Goal: Information Seeking & Learning: Learn about a topic

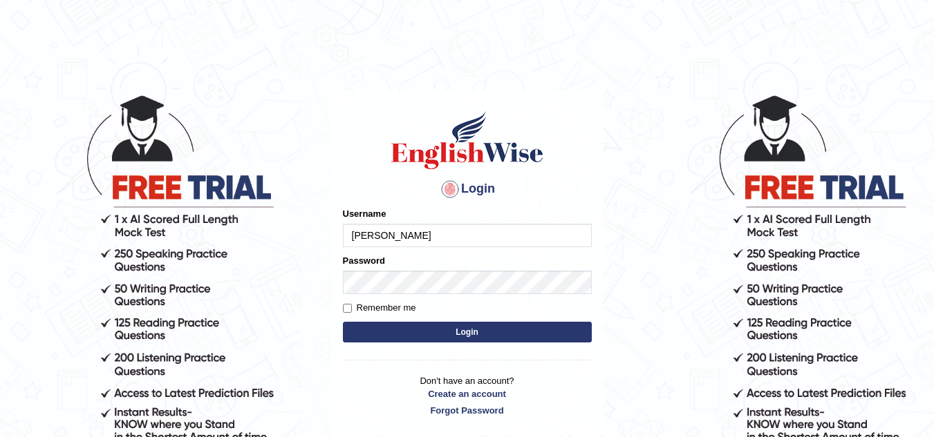
type input "devon parramata"
click at [347, 305] on input "Remember me" at bounding box center [347, 308] width 9 height 9
checkbox input "true"
click at [426, 322] on button "Login" at bounding box center [467, 332] width 249 height 21
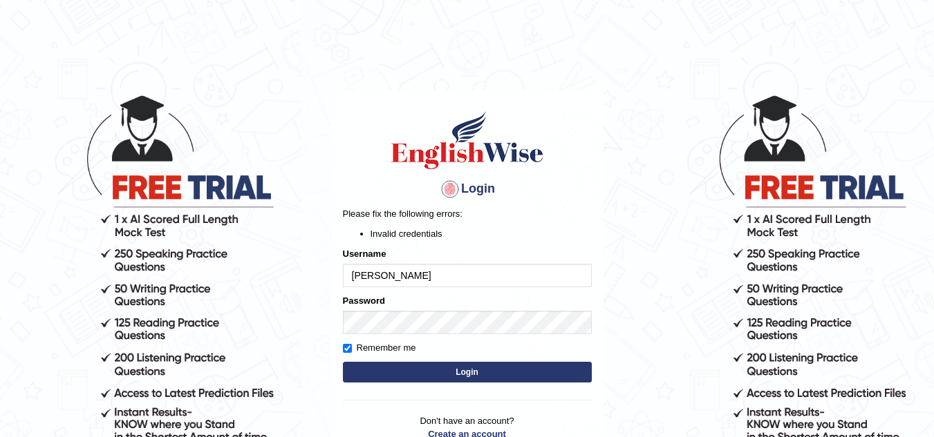
click at [380, 276] on input "[PERSON_NAME]" at bounding box center [467, 275] width 249 height 23
type input "devon_parramata"
click at [470, 369] on button "Login" at bounding box center [467, 372] width 249 height 21
click at [422, 279] on input "devon_parramata" at bounding box center [467, 275] width 249 height 23
type input "devon_parramatta"
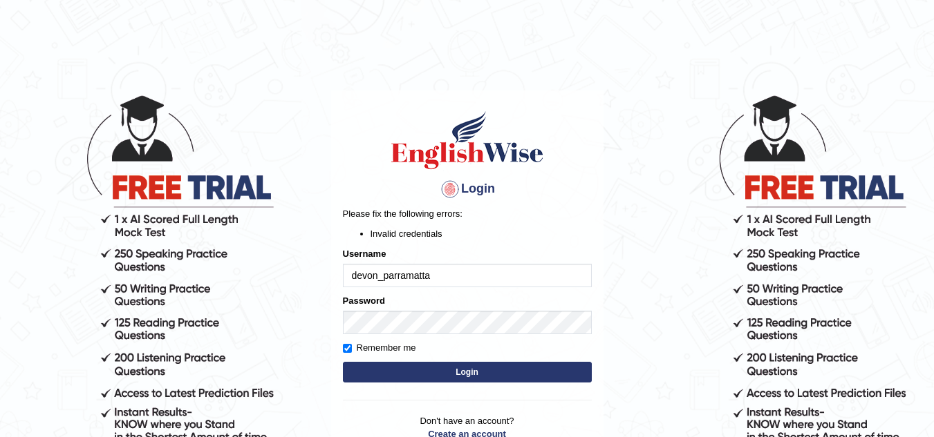
click at [527, 370] on button "Login" at bounding box center [467, 372] width 249 height 21
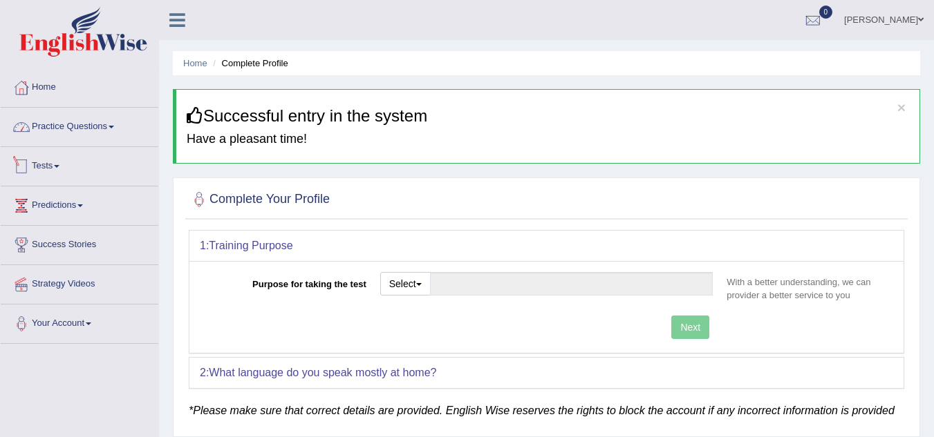
click at [113, 133] on link "Practice Questions" at bounding box center [80, 125] width 158 height 35
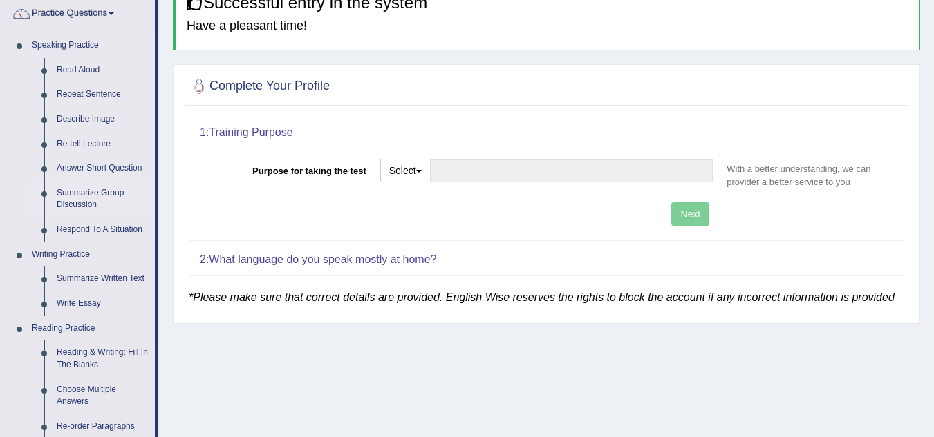
scroll to position [138, 0]
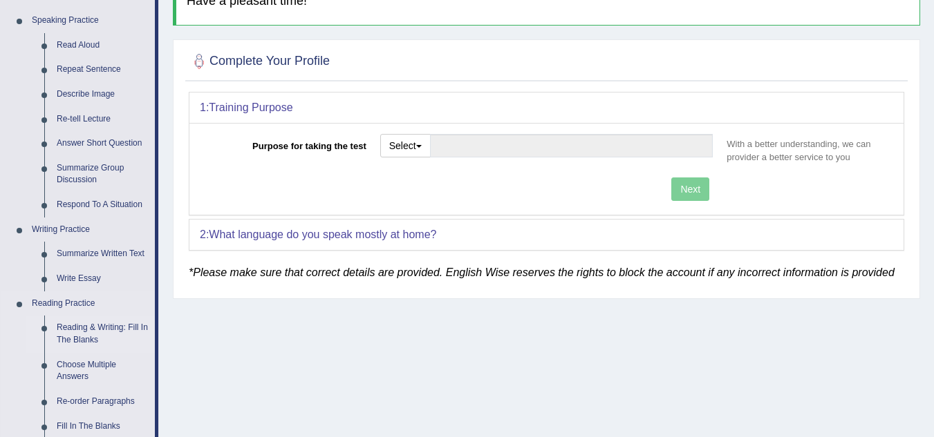
click at [115, 324] on link "Reading & Writing: Fill In The Blanks" at bounding box center [102, 334] width 104 height 37
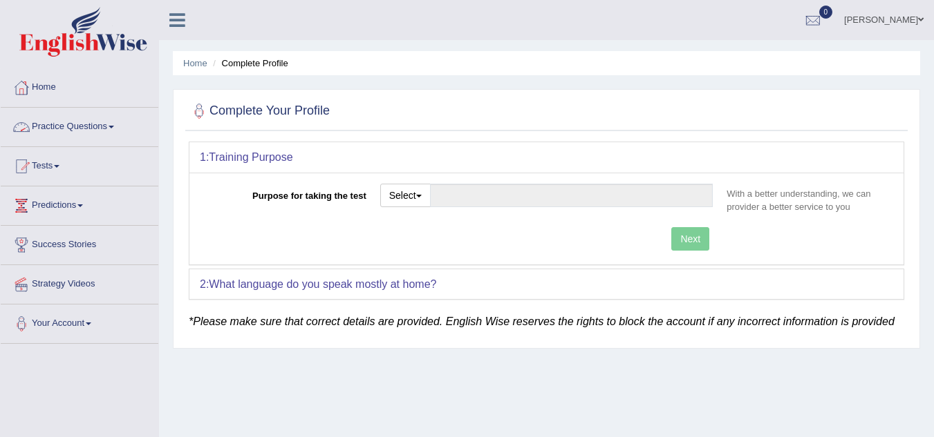
click at [115, 131] on link "Practice Questions" at bounding box center [80, 125] width 158 height 35
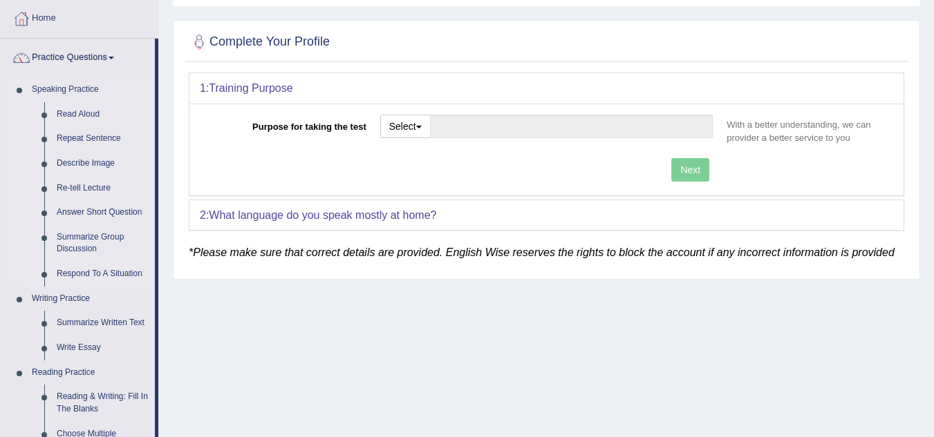
scroll to position [138, 0]
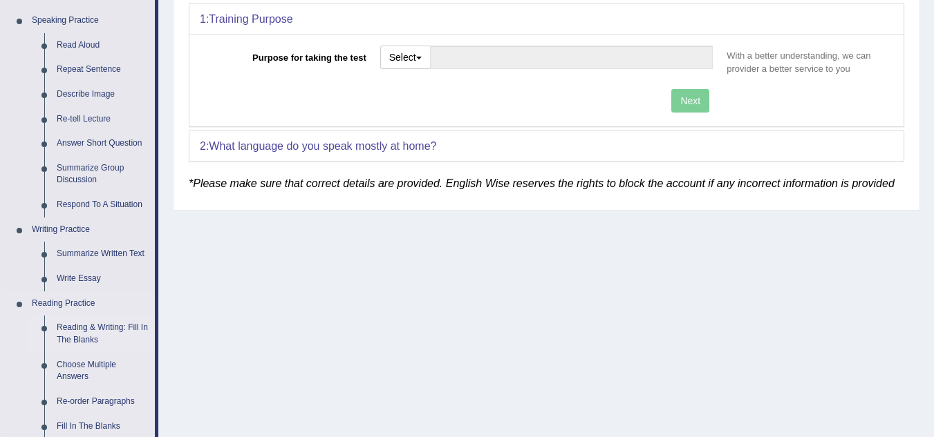
click at [54, 328] on link "Reading & Writing: Fill In The Blanks" at bounding box center [102, 334] width 104 height 37
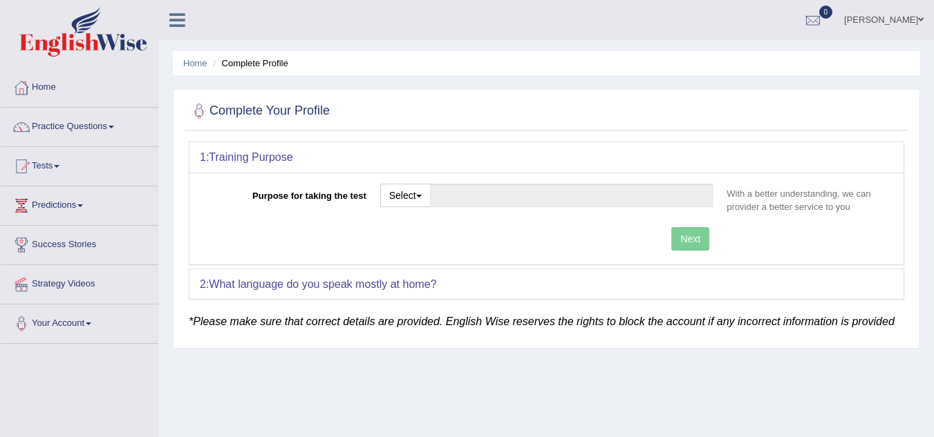
click at [411, 285] on b "What language do you speak mostly at home?" at bounding box center [322, 285] width 227 height 12
click at [462, 288] on div "2: What language do you speak mostly at home?" at bounding box center [546, 285] width 714 height 30
click at [455, 283] on div "2: What language do you speak mostly at home?" at bounding box center [546, 285] width 714 height 30
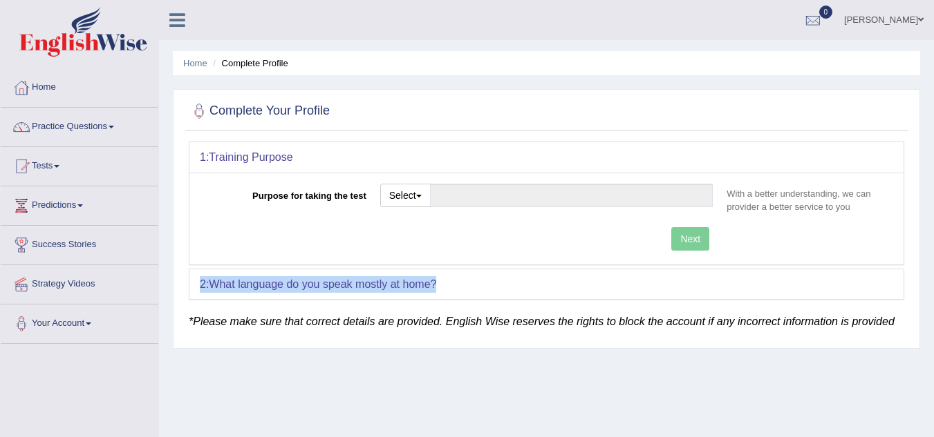
click at [455, 283] on div "2: What language do you speak mostly at home?" at bounding box center [546, 285] width 714 height 30
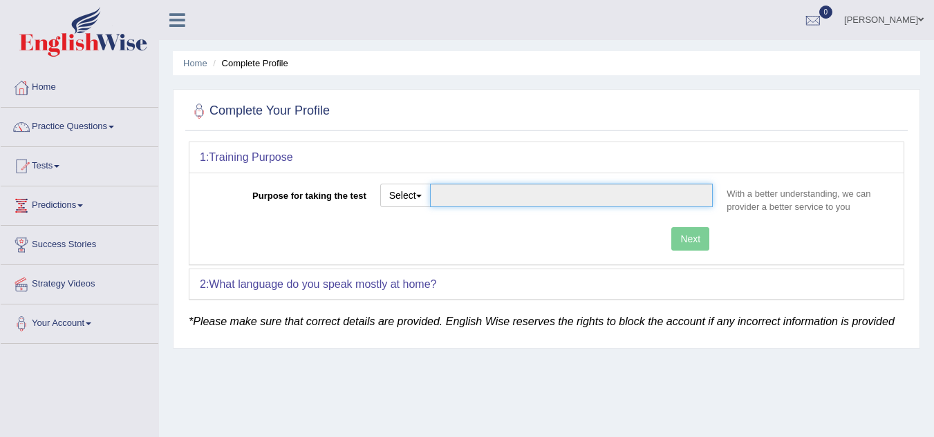
click at [458, 194] on input "Purpose for taking the test" at bounding box center [571, 195] width 283 height 23
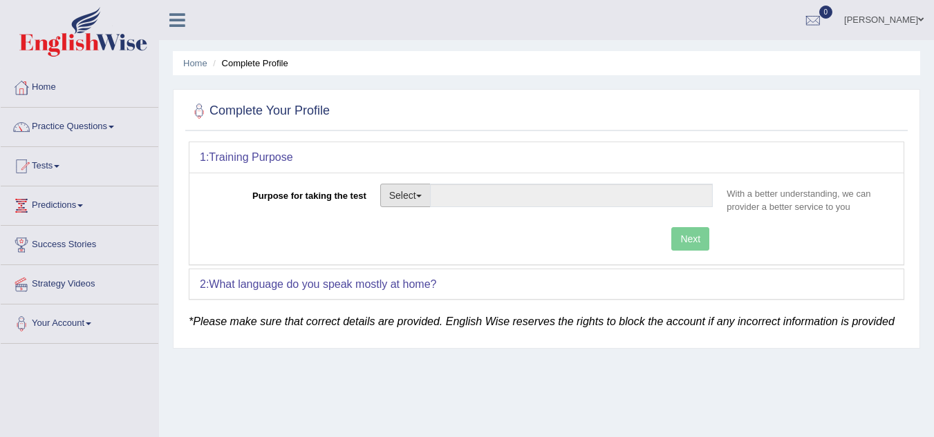
click at [425, 194] on button "Select" at bounding box center [405, 195] width 50 height 23
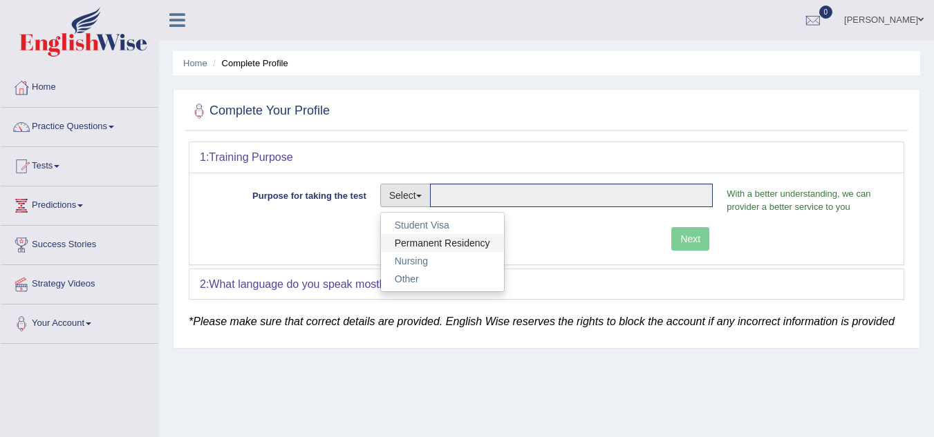
click at [452, 247] on link "Permanent Residency" at bounding box center [442, 243] width 123 height 18
type input "Permanent Residency"
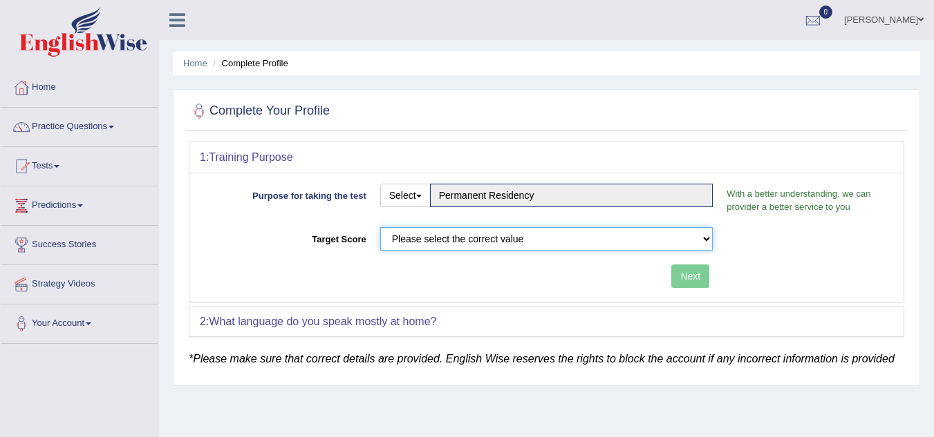
click at [703, 238] on select "Please select the correct value 50 (6 bands) 58 (6.5 bands) 65 (7 bands) 79 (8 …" at bounding box center [546, 238] width 333 height 23
select select "50"
click at [380, 227] on select "Please select the correct value 50 (6 bands) 58 (6.5 bands) 65 (7 bands) 79 (8 …" at bounding box center [546, 238] width 333 height 23
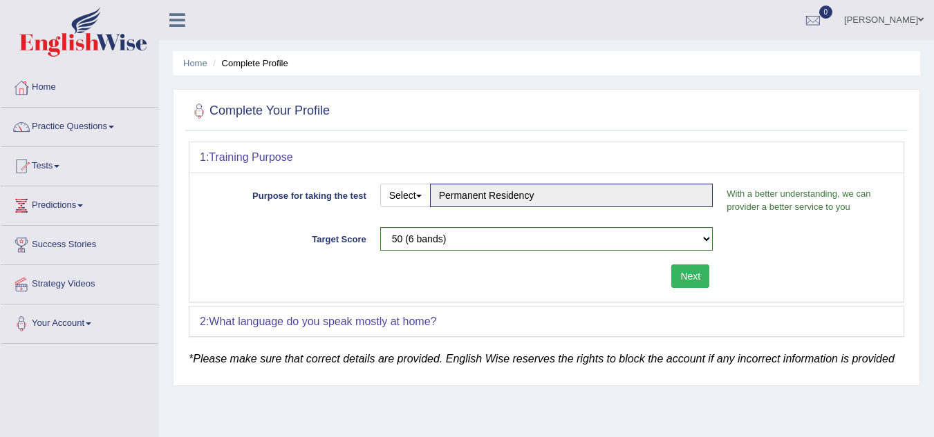
click at [531, 330] on div "2: What language do you speak mostly at home?" at bounding box center [546, 322] width 714 height 30
click at [537, 321] on div "2: What language do you speak mostly at home?" at bounding box center [546, 322] width 714 height 30
click at [274, 327] on b "What language do you speak mostly at home?" at bounding box center [322, 322] width 227 height 12
click at [694, 270] on button "Next" at bounding box center [690, 276] width 38 height 23
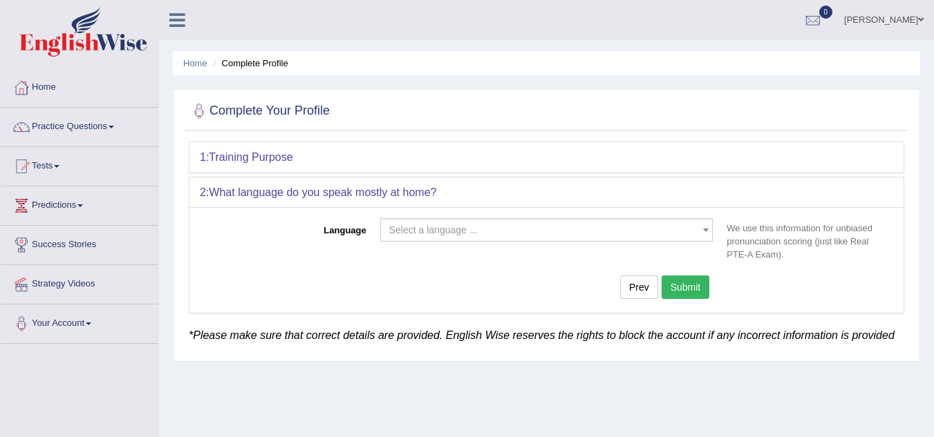
click at [487, 229] on span "Select a language ..." at bounding box center [542, 230] width 307 height 14
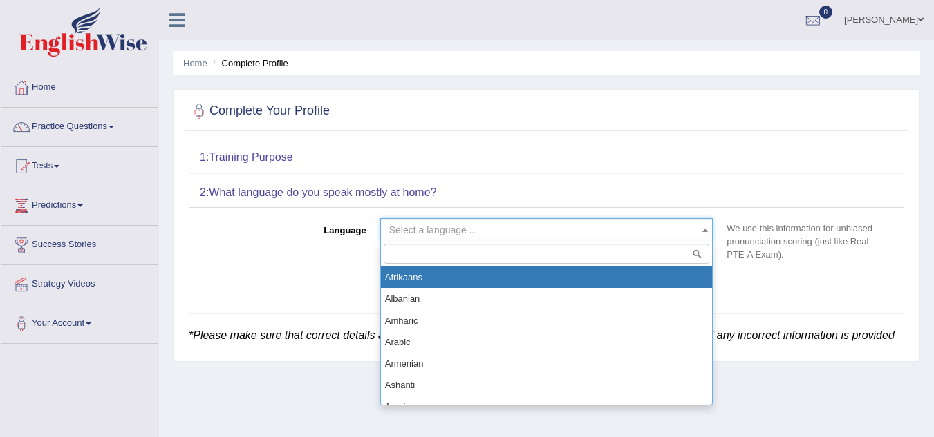
select select "Afrikaans"
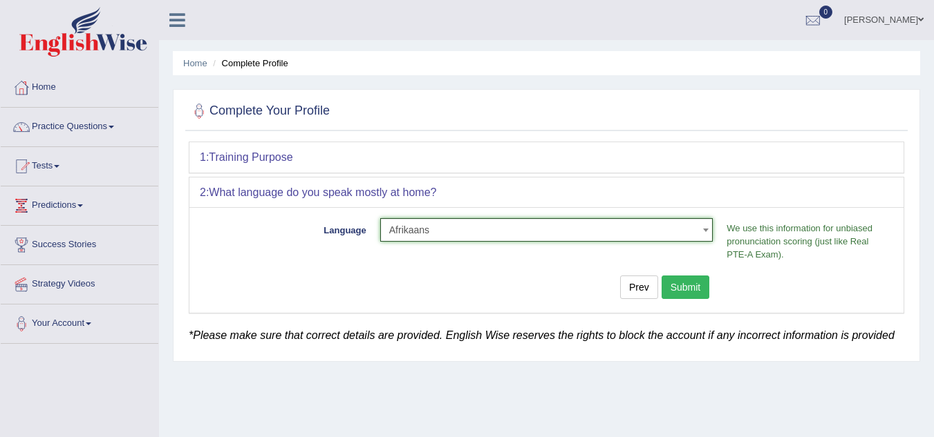
click at [682, 284] on button "Submit" at bounding box center [685, 287] width 48 height 23
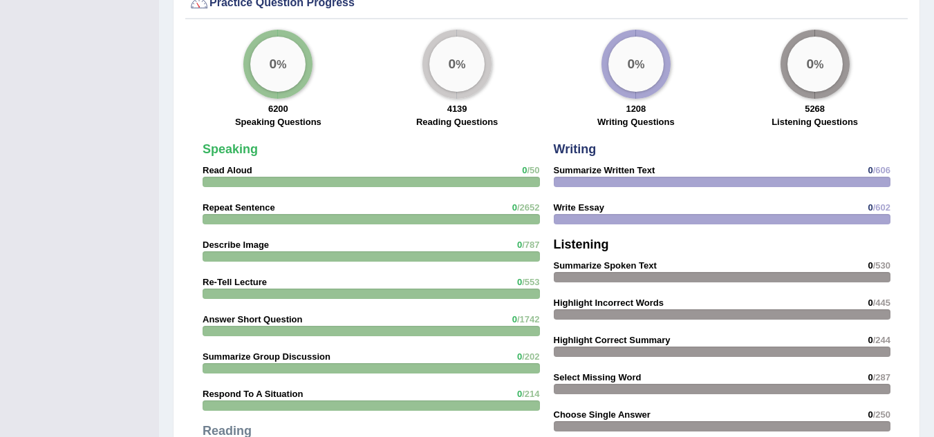
scroll to position [1175, 0]
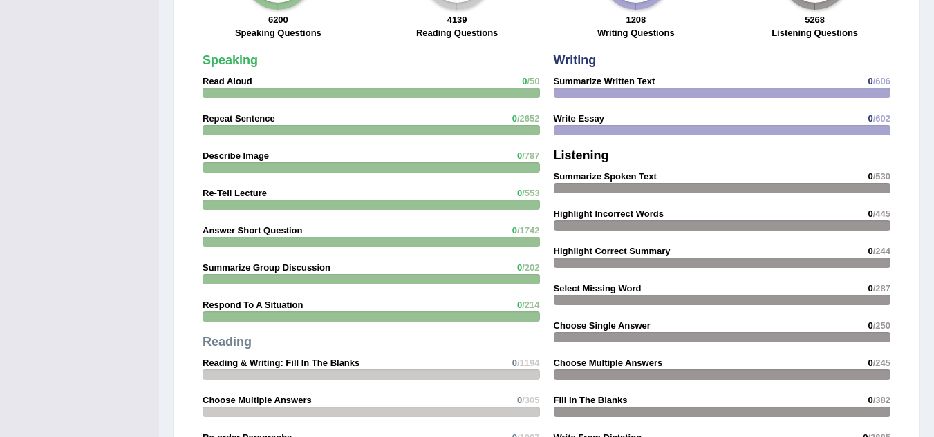
click at [280, 358] on strong "Reading & Writing: Fill In The Blanks" at bounding box center [281, 363] width 157 height 10
click at [352, 336] on h4 "Reading" at bounding box center [371, 343] width 337 height 14
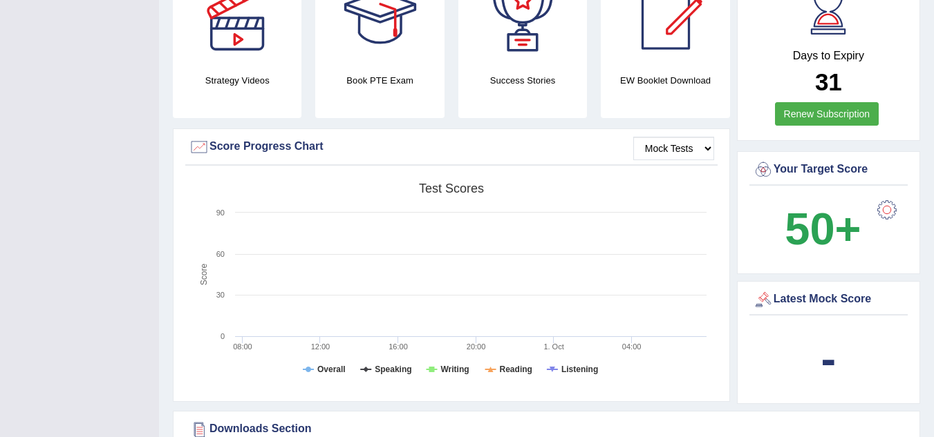
scroll to position [0, 0]
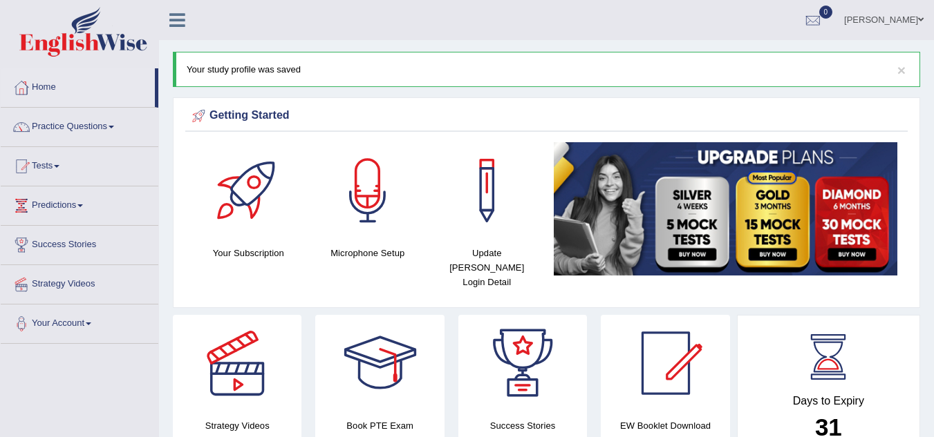
click at [112, 125] on link "Practice Questions" at bounding box center [80, 125] width 158 height 35
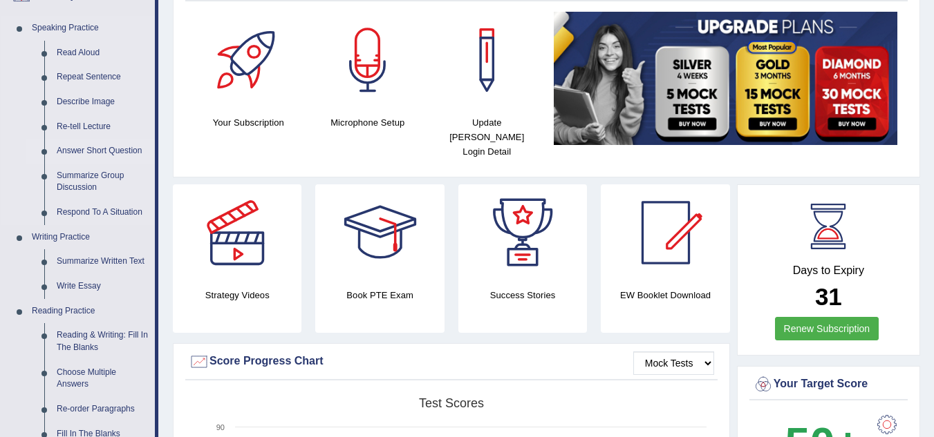
scroll to position [138, 0]
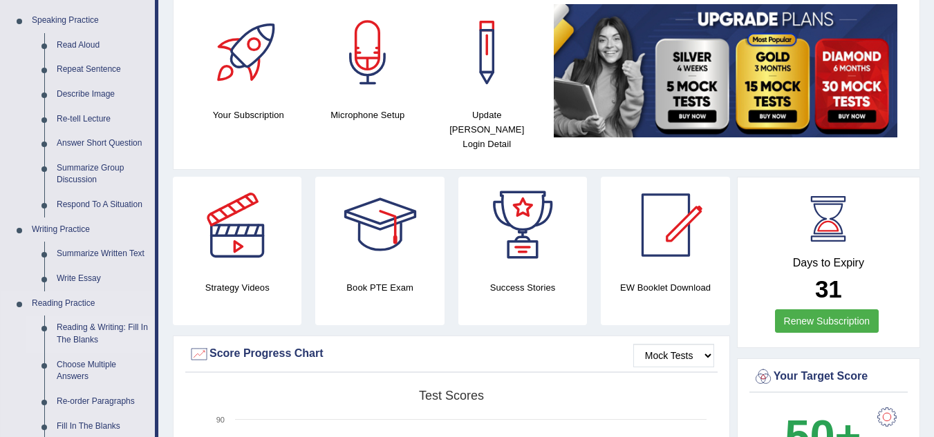
click at [44, 332] on li "Reading & Writing: Fill In The Blanks" at bounding box center [90, 334] width 129 height 37
click at [104, 326] on link "Reading & Writing: Fill In The Blanks" at bounding box center [102, 334] width 104 height 37
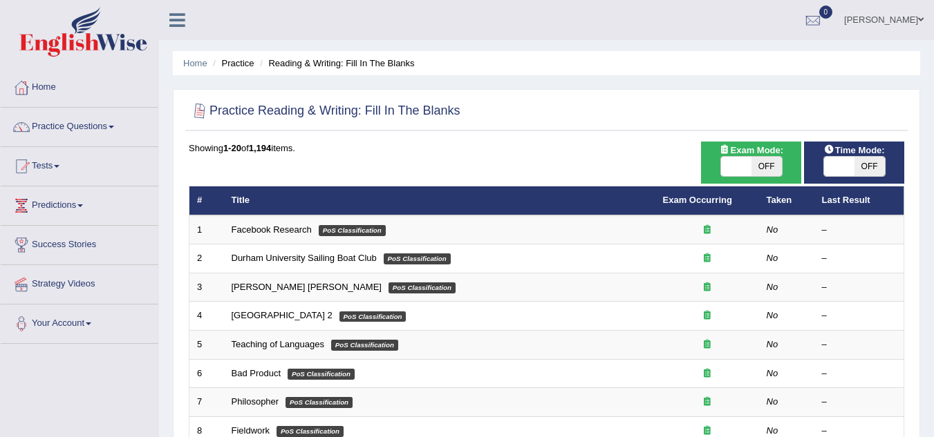
click at [199, 112] on div at bounding box center [199, 111] width 21 height 21
click at [232, 111] on h2 "Practice Reading & Writing: Fill In The Blanks" at bounding box center [325, 111] width 272 height 21
click at [203, 113] on div at bounding box center [199, 111] width 21 height 21
click at [261, 102] on h2 "Practice Reading & Writing: Fill In The Blanks" at bounding box center [325, 111] width 272 height 21
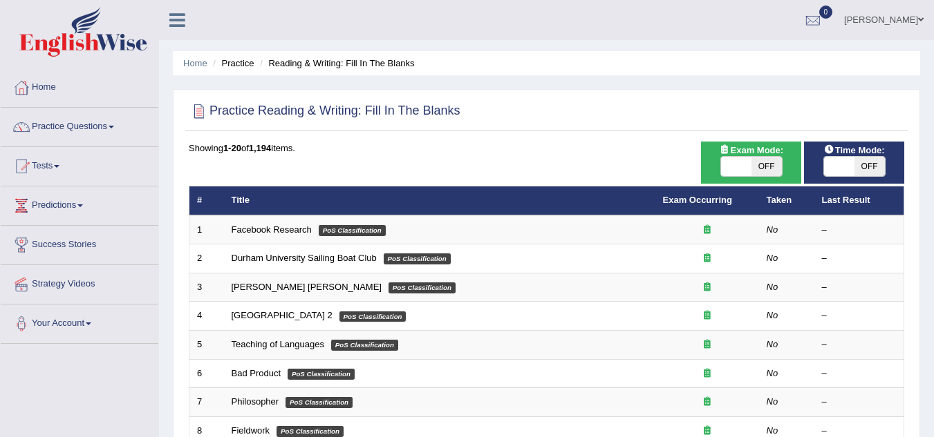
click at [397, 102] on h2 "Practice Reading & Writing: Fill In The Blanks" at bounding box center [325, 111] width 272 height 21
click at [738, 164] on span at bounding box center [736, 166] width 30 height 19
click at [770, 161] on span "OFF" at bounding box center [766, 166] width 30 height 19
checkbox input "true"
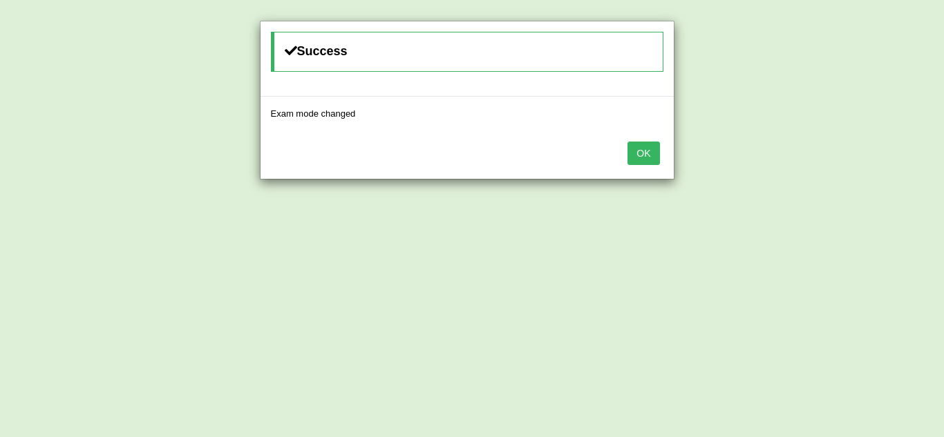
click at [640, 152] on button "OK" at bounding box center [644, 153] width 32 height 23
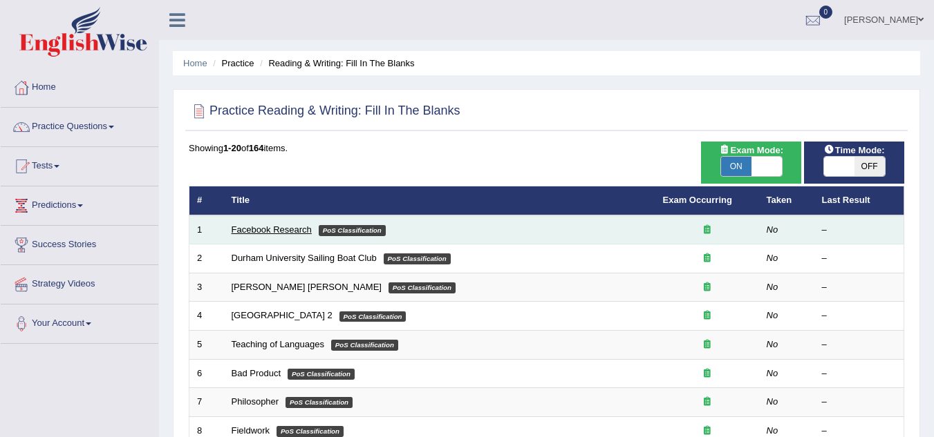
click at [263, 227] on link "Facebook Research" at bounding box center [272, 230] width 80 height 10
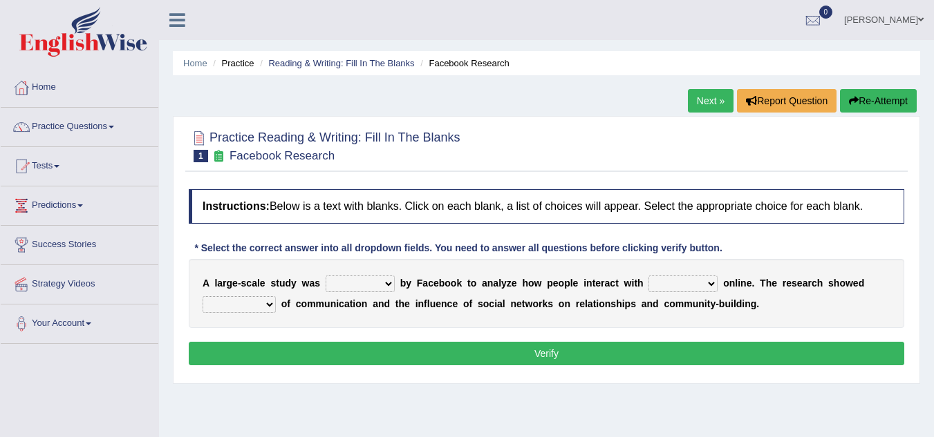
click at [389, 284] on select "surveyed had asked made" at bounding box center [360, 284] width 69 height 17
click at [710, 281] on select "together all each other another" at bounding box center [682, 284] width 69 height 17
select select "each other"
click at [648, 276] on select "together all each other another" at bounding box center [682, 284] width 69 height 17
click at [387, 283] on select "surveyed had asked made" at bounding box center [360, 284] width 69 height 17
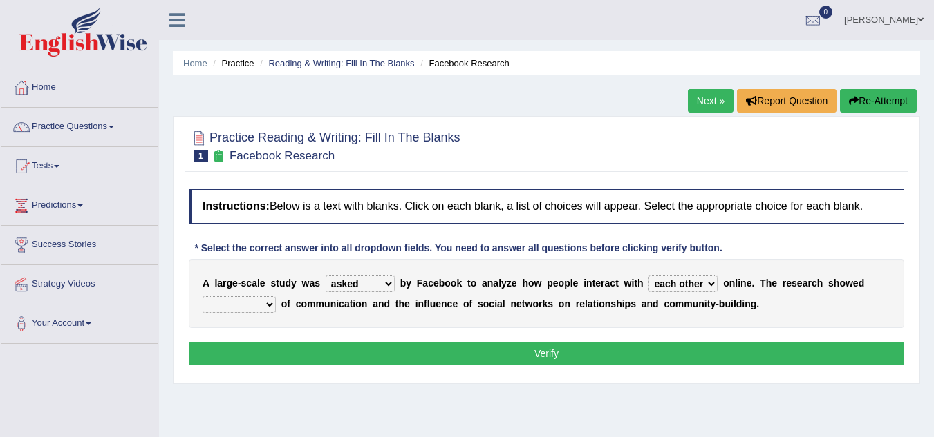
click at [326, 276] on select "surveyed had asked made" at bounding box center [360, 284] width 69 height 17
click at [267, 303] on select "advantages standards fellowships patterns" at bounding box center [239, 304] width 73 height 17
click at [391, 282] on select "surveyed had asked made" at bounding box center [360, 284] width 69 height 17
select select "surveyed"
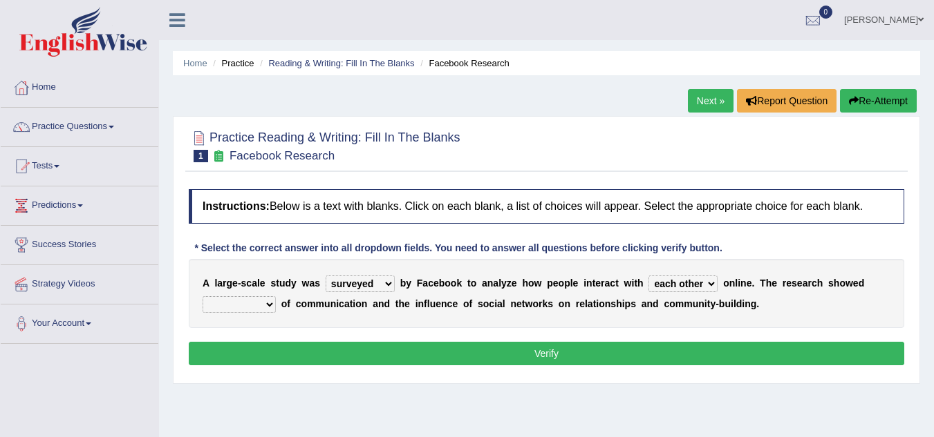
click at [326, 276] on select "surveyed had asked made" at bounding box center [360, 284] width 69 height 17
click at [388, 282] on select "surveyed had asked made" at bounding box center [360, 284] width 69 height 17
click at [326, 276] on select "surveyed had asked made" at bounding box center [360, 284] width 69 height 17
click at [710, 283] on select "together all each other another" at bounding box center [682, 284] width 69 height 17
click at [267, 305] on select "advantages standards fellowships patterns" at bounding box center [239, 304] width 73 height 17
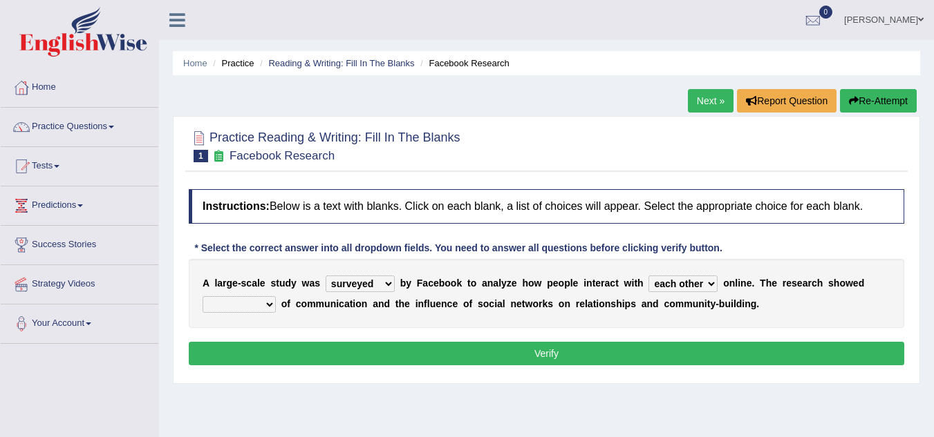
select select "advantages"
click at [203, 296] on select "advantages standards fellowships patterns" at bounding box center [239, 304] width 73 height 17
click at [507, 343] on button "Verify" at bounding box center [546, 353] width 715 height 23
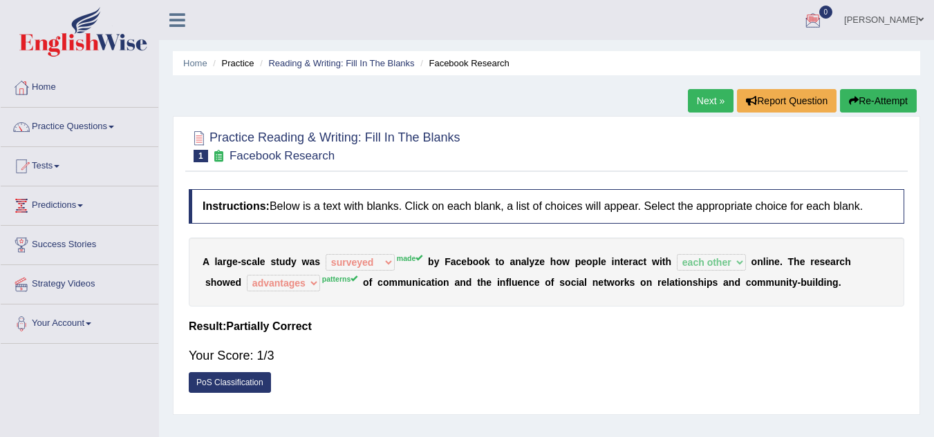
click at [703, 101] on link "Next »" at bounding box center [711, 100] width 46 height 23
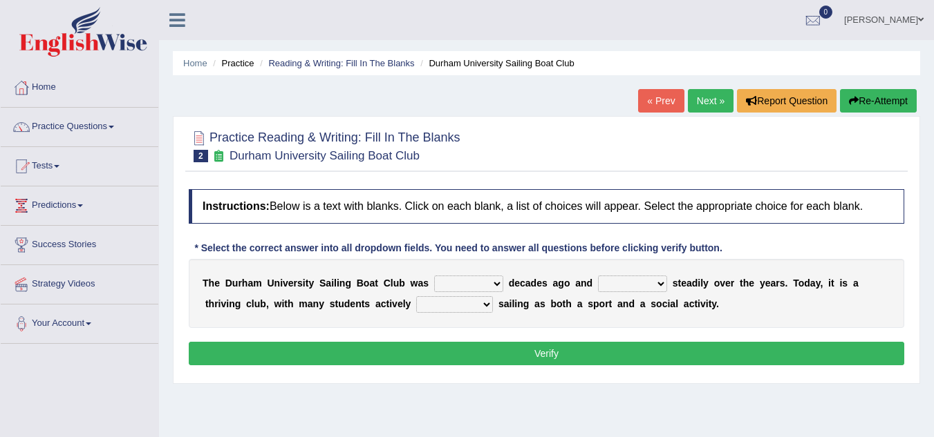
click at [492, 284] on select "found fund founded find" at bounding box center [468, 284] width 69 height 17
select select "found"
click at [434, 276] on select "found fund founded find" at bounding box center [468, 284] width 69 height 17
click at [661, 283] on select "grow growing has grown grown" at bounding box center [632, 284] width 69 height 17
select select "has grown"
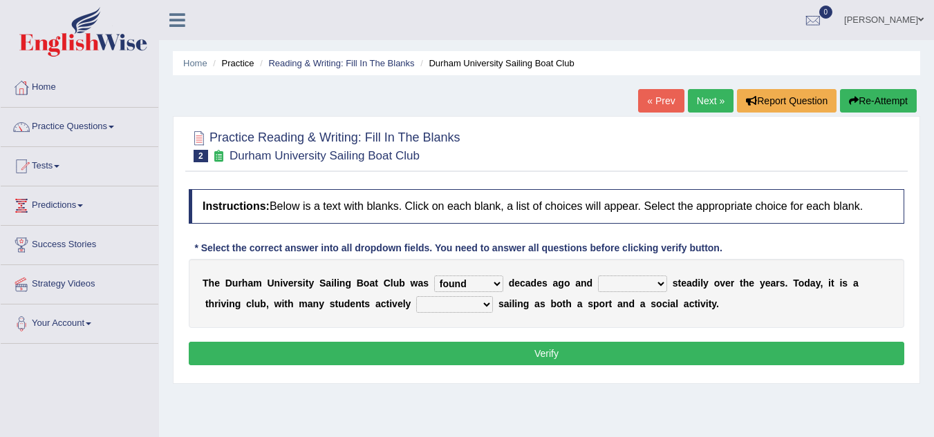
click at [598, 276] on select "grow growing has grown grown" at bounding box center [632, 284] width 69 height 17
click at [487, 305] on select "enjoy enjoyed are enjoying enjoying" at bounding box center [454, 304] width 77 height 17
select select "enjoying"
click at [416, 296] on select "enjoy enjoyed are enjoying enjoying" at bounding box center [454, 304] width 77 height 17
click at [521, 346] on button "Verify" at bounding box center [546, 353] width 715 height 23
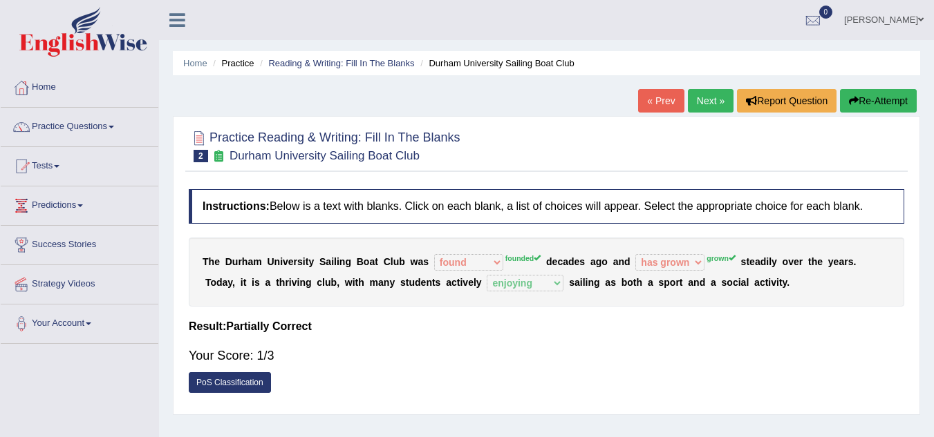
click at [691, 97] on link "Next »" at bounding box center [711, 100] width 46 height 23
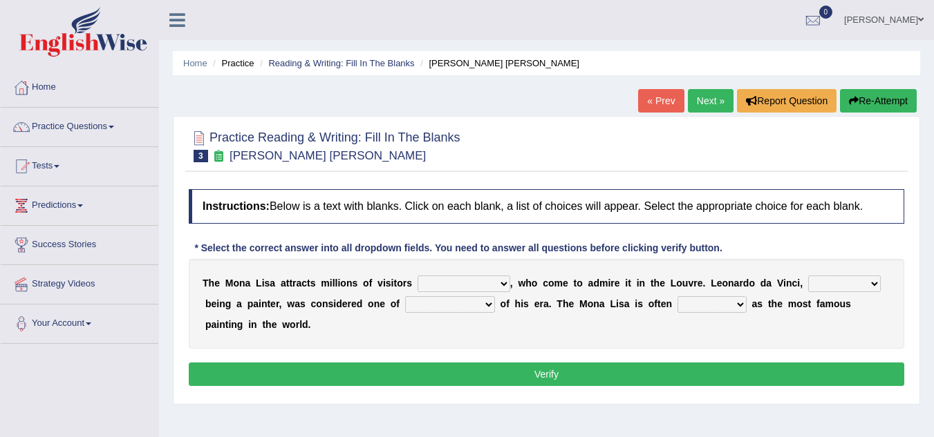
click at [503, 278] on select "around the year the all year all year round per year" at bounding box center [463, 284] width 93 height 17
click at [417, 276] on select "around the year the all year all year round per year" at bounding box center [463, 284] width 93 height 17
click at [507, 283] on select "around the year the all year all year round per year" at bounding box center [463, 284] width 93 height 17
select select "all year round"
click at [417, 276] on select "around the year the all year all year round per year" at bounding box center [463, 284] width 93 height 17
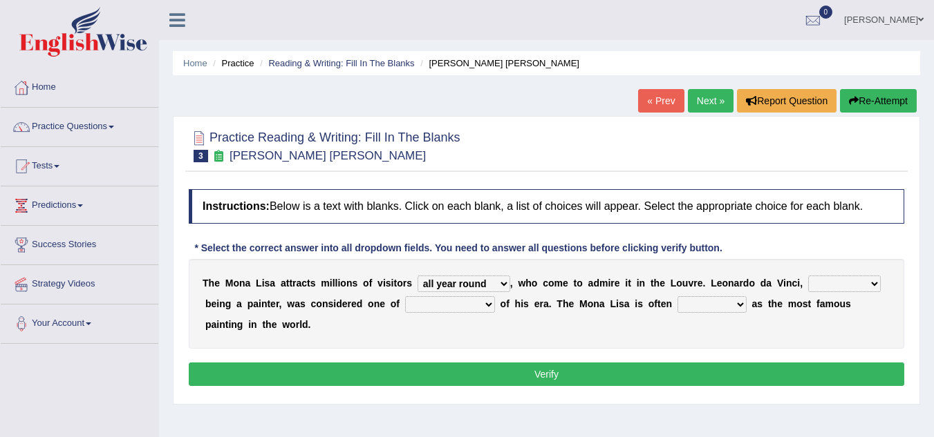
click at [876, 283] on select "rather than as much as as well as as long as" at bounding box center [844, 284] width 73 height 17
select select "rather than"
click at [808, 276] on select "rather than as much as as well as as long as" at bounding box center [844, 284] width 73 height 17
click at [876, 279] on select "rather than as much as as well as as long as" at bounding box center [844, 284] width 73 height 17
click at [808, 276] on select "rather than as much as as well as as long as" at bounding box center [844, 284] width 73 height 17
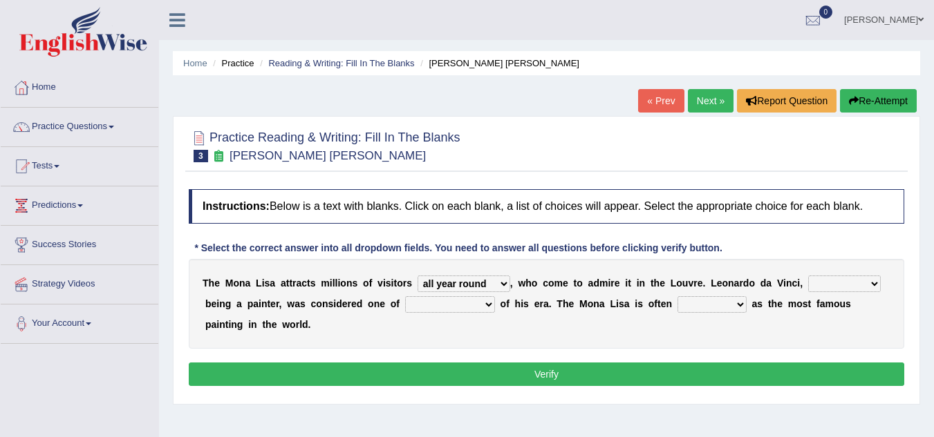
click at [874, 284] on select "rather than as much as as well as as long as" at bounding box center [844, 284] width 73 height 17
select select "as much as"
click at [808, 276] on select "rather than as much as as well as as long as" at bounding box center [844, 284] width 73 height 17
click at [491, 305] on select "better artists artist the better artist the best artists" at bounding box center [450, 304] width 90 height 17
select select "the best artists"
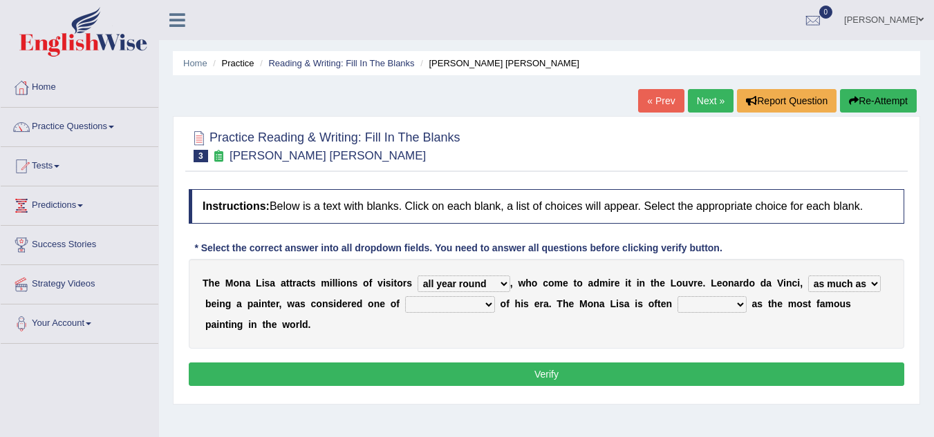
click at [405, 296] on select "better artists artist the better artist the best artists" at bounding box center [450, 304] width 90 height 17
click at [736, 302] on select "classified suggested predicted described" at bounding box center [711, 304] width 69 height 17
select select "described"
click at [677, 296] on select "classified suggested predicted described" at bounding box center [711, 304] width 69 height 17
click at [614, 367] on button "Verify" at bounding box center [546, 374] width 715 height 23
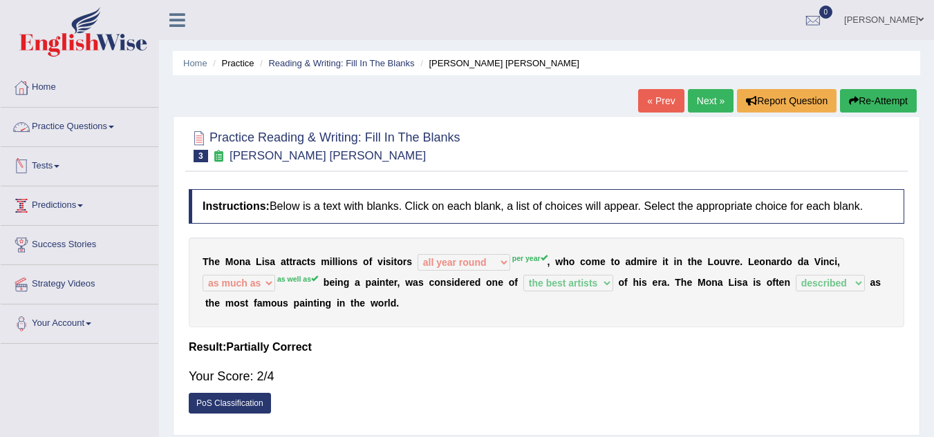
click at [711, 100] on link "Next »" at bounding box center [711, 100] width 46 height 23
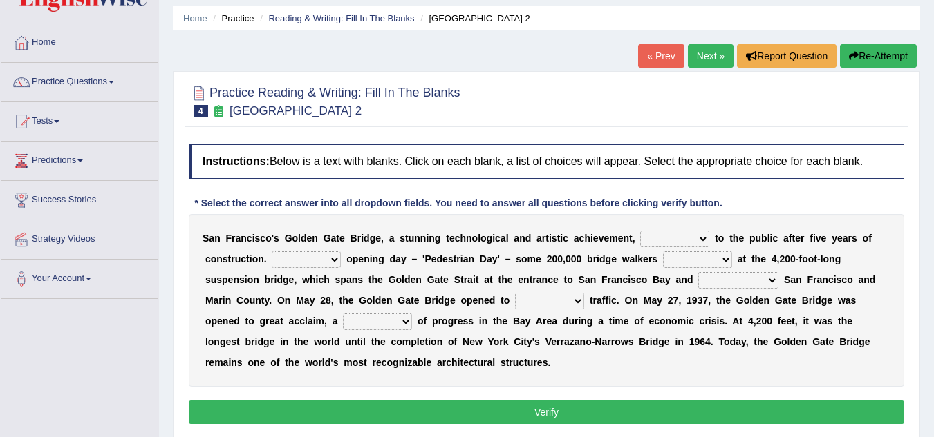
scroll to position [69, 0]
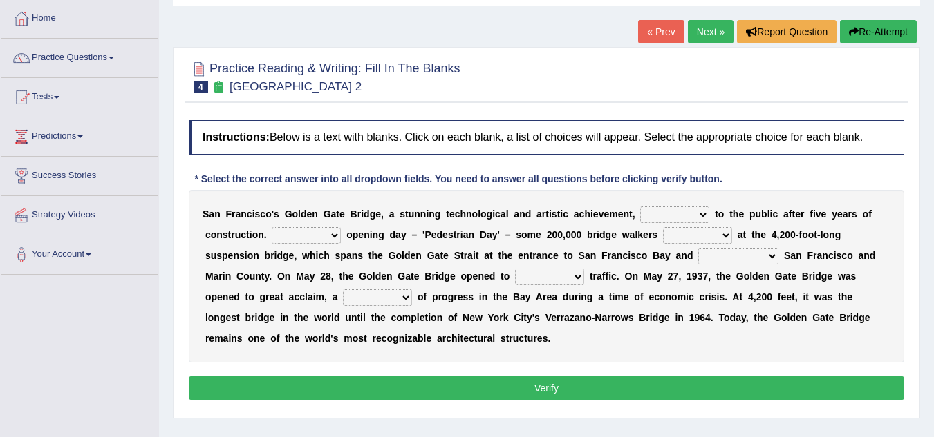
click at [708, 216] on select "opens closes appears equals" at bounding box center [674, 215] width 69 height 17
select select "opens"
click at [640, 207] on select "opens closes appears equals" at bounding box center [674, 215] width 69 height 17
click at [330, 234] on select "On During Since When" at bounding box center [306, 235] width 69 height 17
click at [272, 227] on select "On During Since When" at bounding box center [306, 235] width 69 height 17
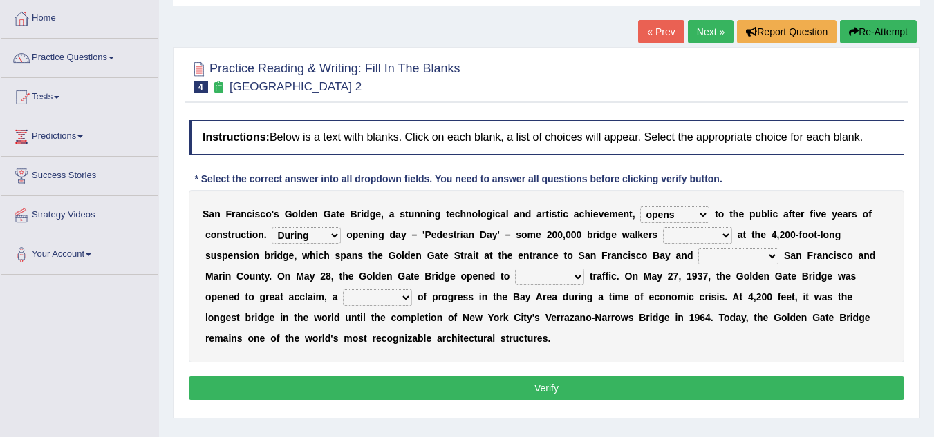
click at [335, 235] on select "On During Since When" at bounding box center [306, 235] width 69 height 17
click at [467, 278] on b "p" at bounding box center [470, 276] width 6 height 11
click at [335, 235] on select "On During Since When" at bounding box center [306, 235] width 69 height 17
select select "On"
click at [272, 227] on select "On During Since When" at bounding box center [306, 235] width 69 height 17
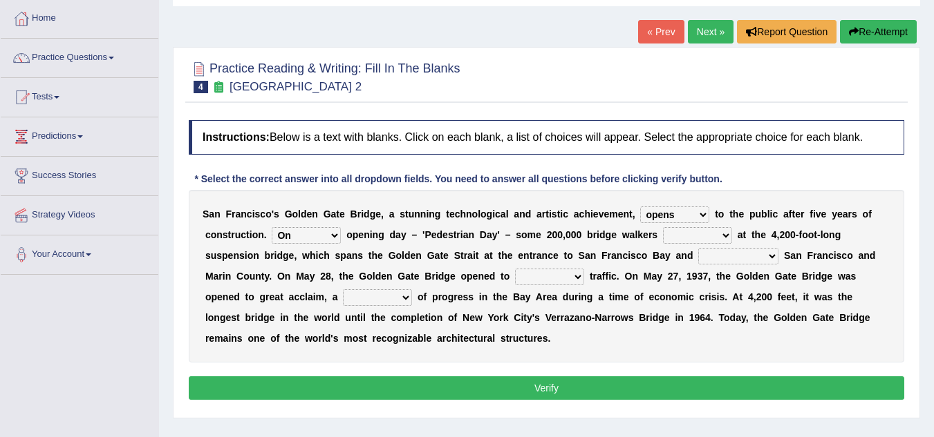
click at [729, 234] on select "stationed looked marveled laughed" at bounding box center [697, 235] width 69 height 17
select select "marveled"
click at [663, 227] on select "stationed looked marveled laughed" at bounding box center [697, 235] width 69 height 17
click at [769, 260] on select "separates connects channels differentiates" at bounding box center [738, 256] width 80 height 17
select select "connects"
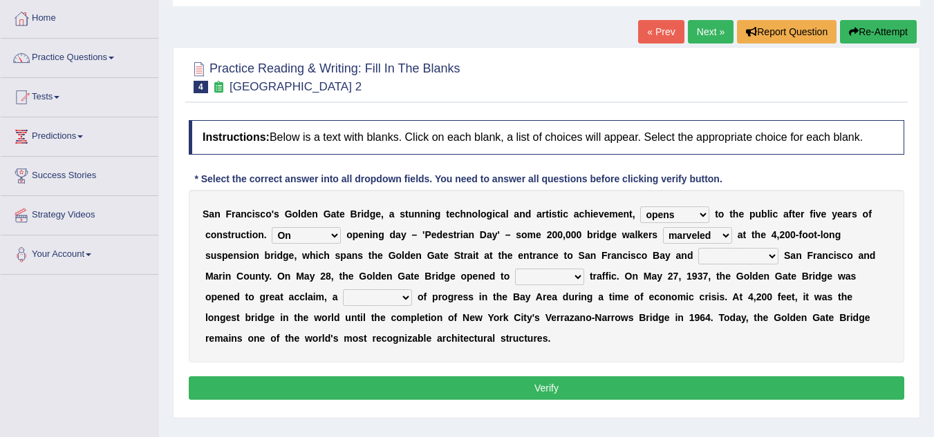
click at [698, 248] on select "separates connects channels differentiates" at bounding box center [738, 256] width 80 height 17
click at [580, 276] on select "aquatic vehicular airborne watertight" at bounding box center [549, 277] width 69 height 17
select select "vehicular"
click at [515, 269] on select "aquatic vehicular airborne watertight" at bounding box center [549, 277] width 69 height 17
click at [409, 299] on select "denial symbol technique yield" at bounding box center [377, 298] width 69 height 17
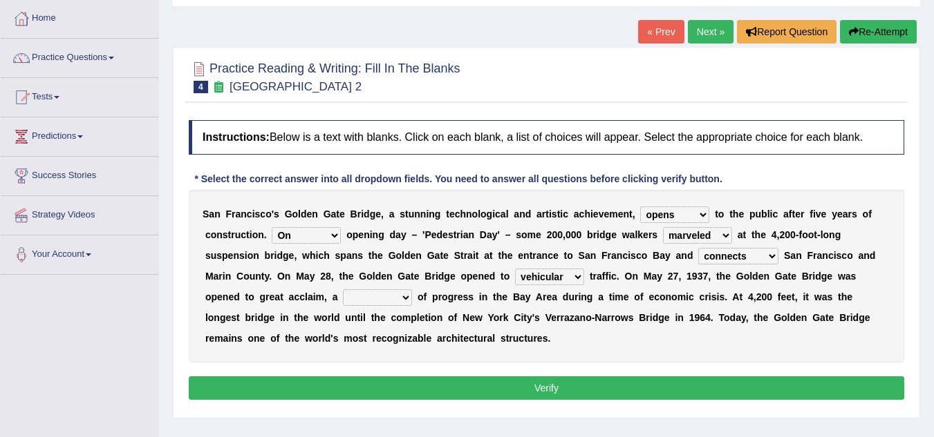
select select "symbol"
click at [343, 290] on select "denial symbol technique yield" at bounding box center [377, 298] width 69 height 17
click at [448, 383] on button "Verify" at bounding box center [546, 388] width 715 height 23
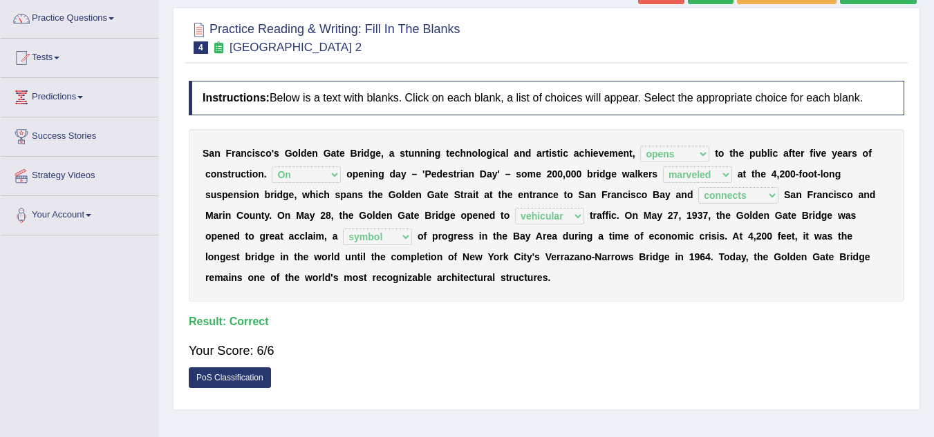
scroll to position [0, 0]
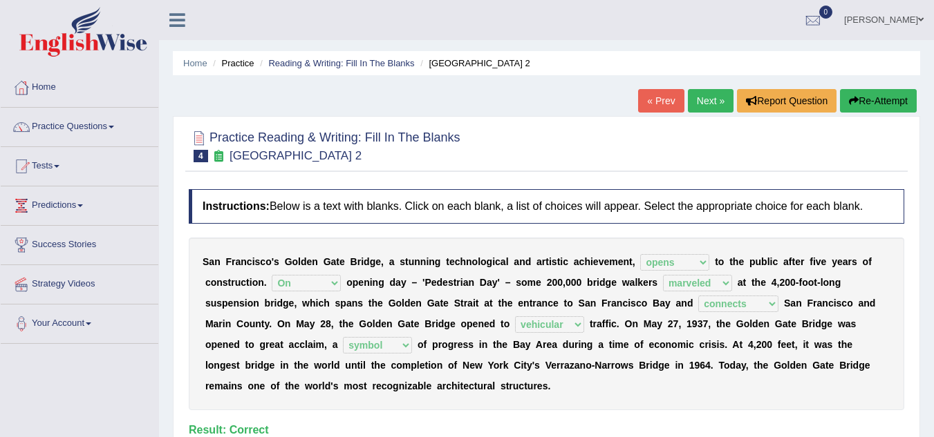
click at [697, 98] on link "Next »" at bounding box center [711, 100] width 46 height 23
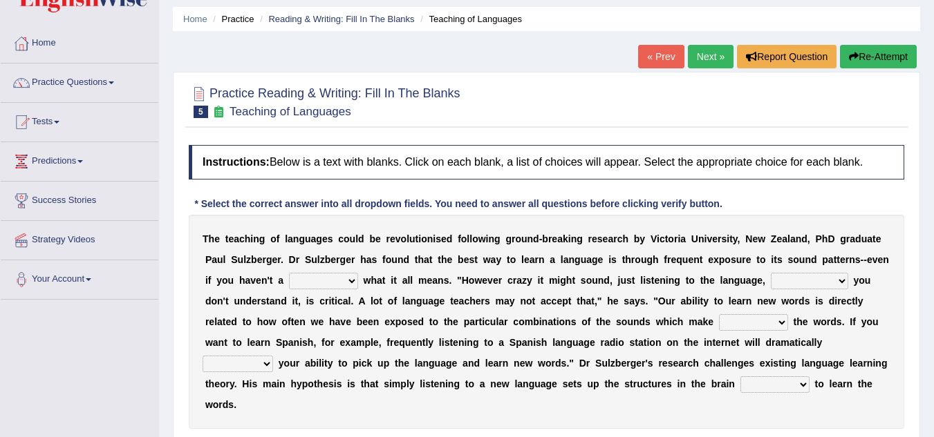
scroll to position [69, 0]
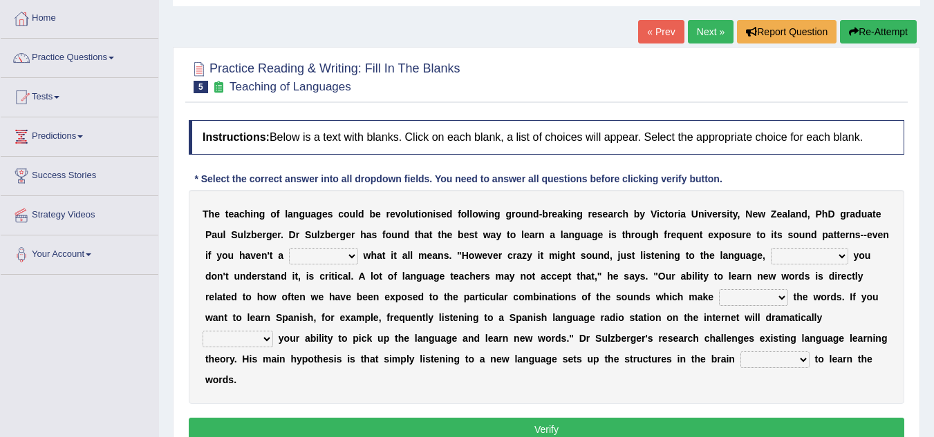
click at [352, 254] on select "dew claw clue due" at bounding box center [323, 256] width 69 height 17
select select "clue"
click at [289, 248] on select "dew claw clue due" at bounding box center [323, 256] width 69 height 17
click at [840, 254] on select "but also all together even though if so" at bounding box center [809, 256] width 77 height 17
select select "all together"
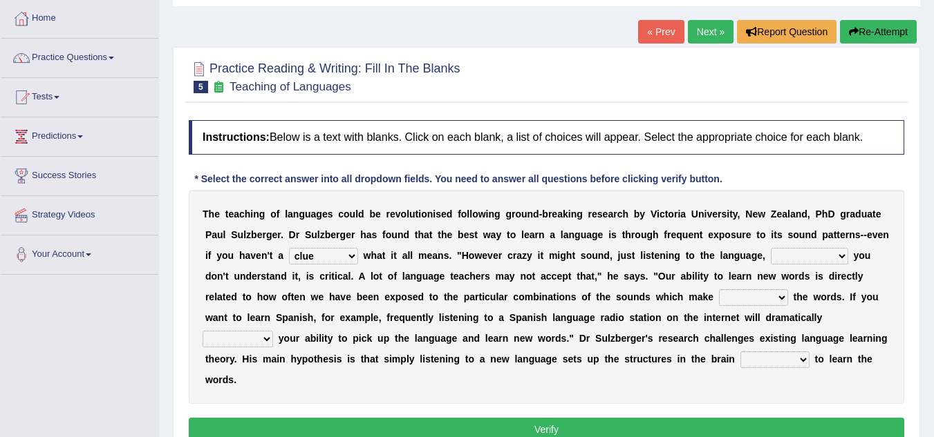
click at [771, 248] on select "but also all together even though if so" at bounding box center [809, 256] width 77 height 17
click at [784, 296] on select "down up of on" at bounding box center [753, 298] width 69 height 17
select select "up"
click at [719, 290] on select "down up of on" at bounding box center [753, 298] width 69 height 17
click at [840, 255] on select "but also all together even though if so" at bounding box center [809, 256] width 77 height 17
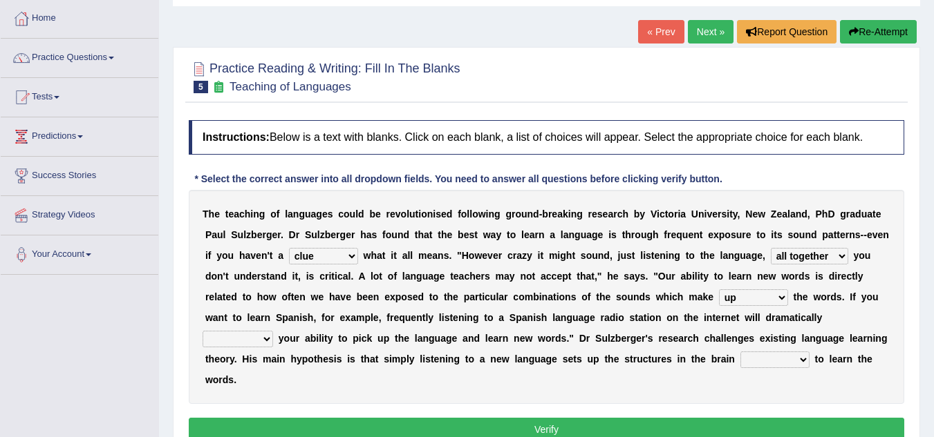
drag, startPoint x: 910, startPoint y: 330, endPoint x: 900, endPoint y: 330, distance: 10.4
click at [902, 330] on div "Practice Reading & Writing: Fill In The Blanks 5 Teaching of Languages Instruct…" at bounding box center [546, 253] width 747 height 413
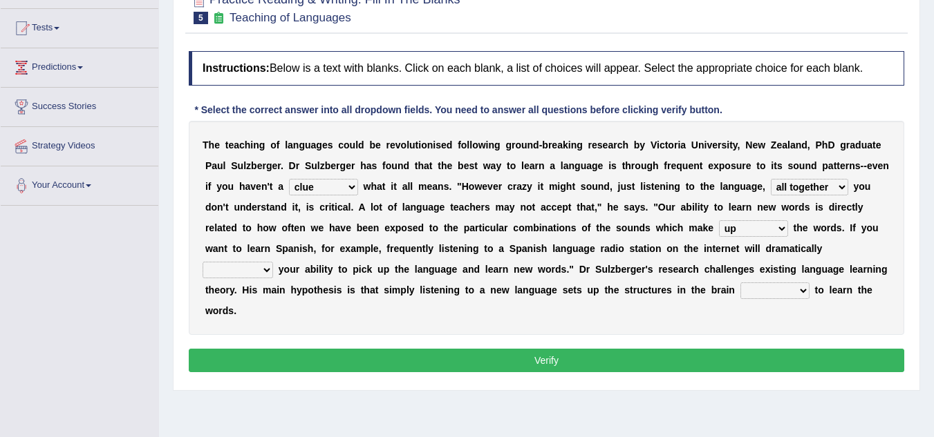
click at [269, 268] on select "evaluate exaggerate describe boost" at bounding box center [238, 270] width 70 height 17
select select "boost"
click at [203, 262] on select "evaluate exaggerate describe boost" at bounding box center [238, 270] width 70 height 17
drag, startPoint x: 798, startPoint y: 285, endPoint x: 810, endPoint y: 296, distance: 16.2
click at [810, 296] on div "T h e t e a c h i n g o f l a n g u a g e s c o u l d b e r e v o l u t i o n i…" at bounding box center [546, 228] width 715 height 214
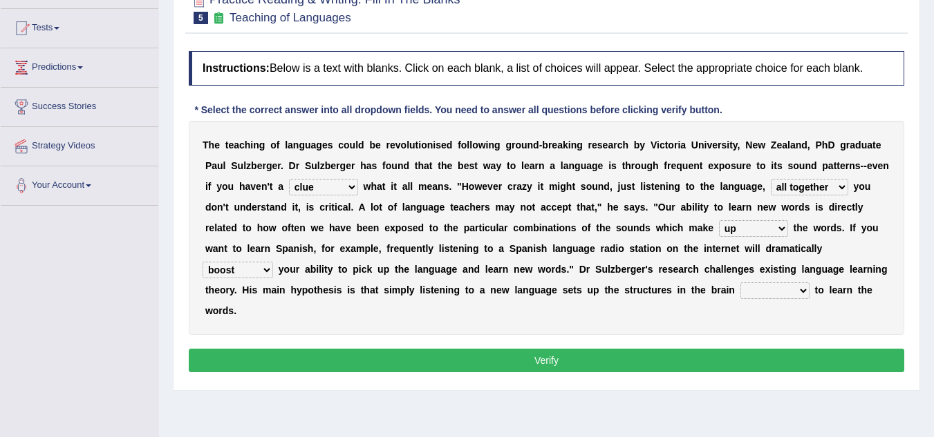
select select "to require"
click at [740, 283] on select "requiring required directed to require" at bounding box center [774, 291] width 69 height 17
click at [524, 366] on button "Verify" at bounding box center [546, 360] width 715 height 23
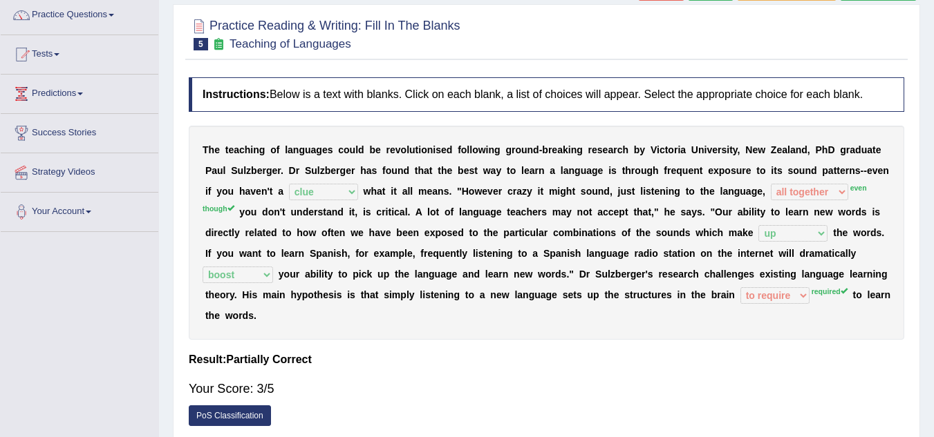
scroll to position [0, 0]
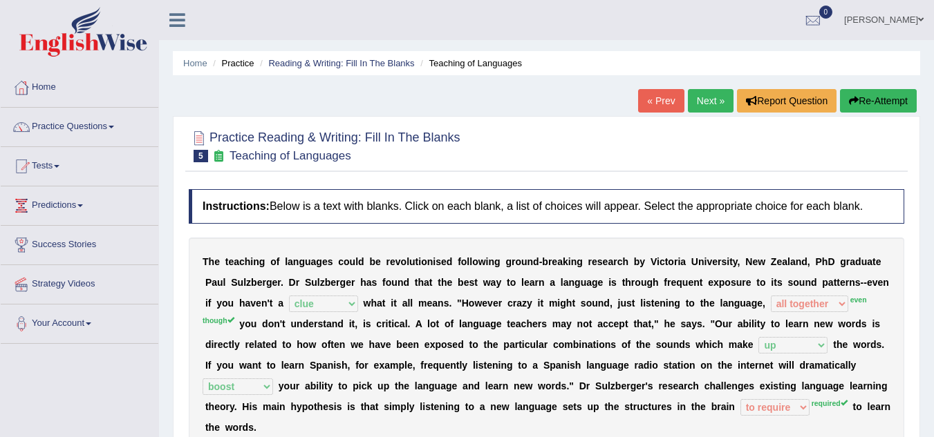
click at [706, 97] on link "Next »" at bounding box center [711, 100] width 46 height 23
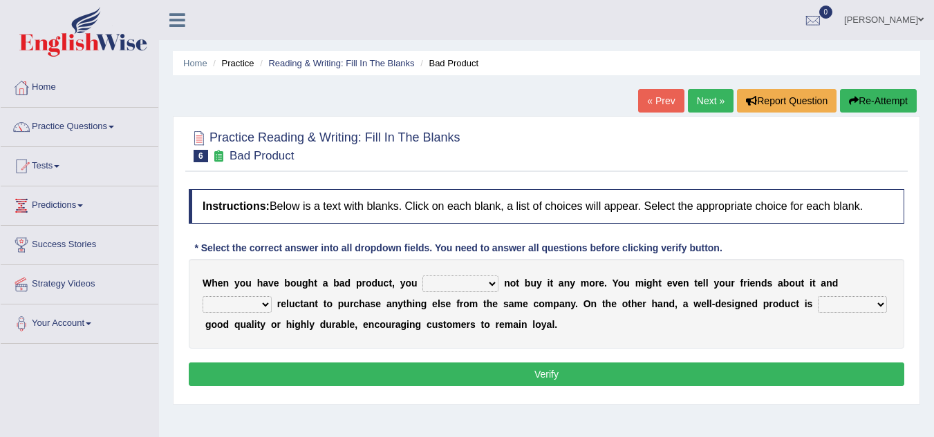
click at [493, 281] on select "would have should have should" at bounding box center [460, 284] width 76 height 17
select select "should"
click at [422, 276] on select "would have should have should" at bounding box center [460, 284] width 76 height 17
click at [266, 304] on select "is are be being" at bounding box center [237, 304] width 69 height 17
select select "being"
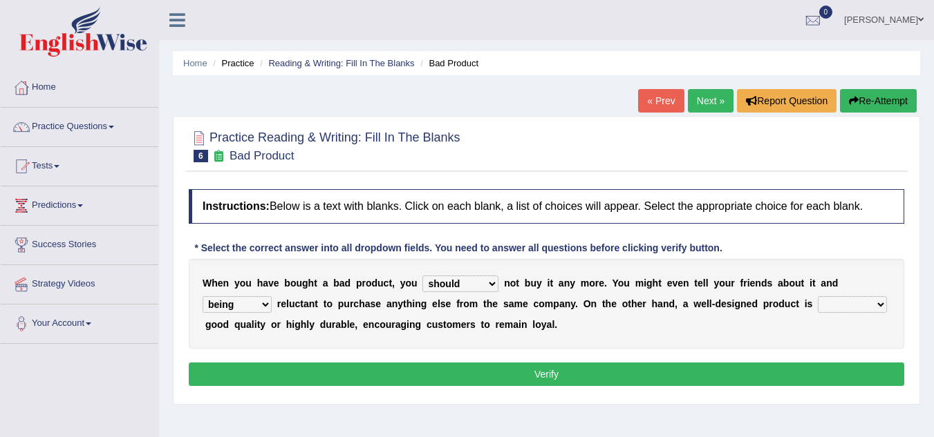
click at [203, 296] on select "is are be being" at bounding box center [237, 304] width 69 height 17
click at [878, 302] on select "both also neither either" at bounding box center [852, 304] width 69 height 17
select select "also"
click at [818, 296] on select "both also neither either" at bounding box center [852, 304] width 69 height 17
click at [782, 370] on button "Verify" at bounding box center [546, 374] width 715 height 23
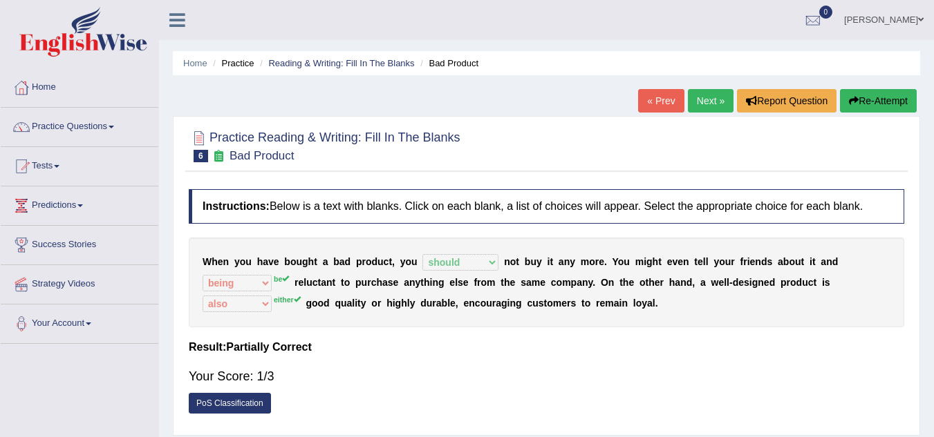
click at [710, 101] on link "Next »" at bounding box center [711, 100] width 46 height 23
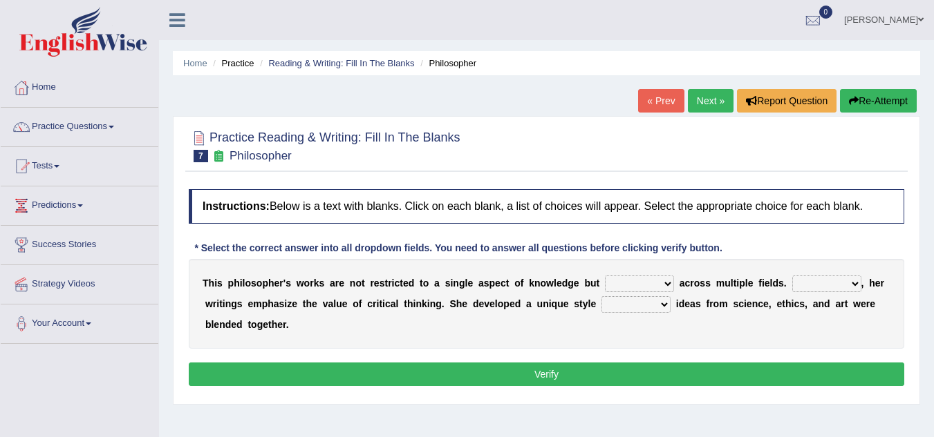
click at [665, 283] on select "constrain contain assemble extend" at bounding box center [639, 284] width 69 height 17
select select "extend"
click at [605, 276] on select "constrain contain assemble extend" at bounding box center [639, 284] width 69 height 17
click at [668, 285] on select "constrain contain assemble extend" at bounding box center [639, 284] width 69 height 17
click at [854, 281] on select "Rather So Moreover Likely" at bounding box center [826, 284] width 69 height 17
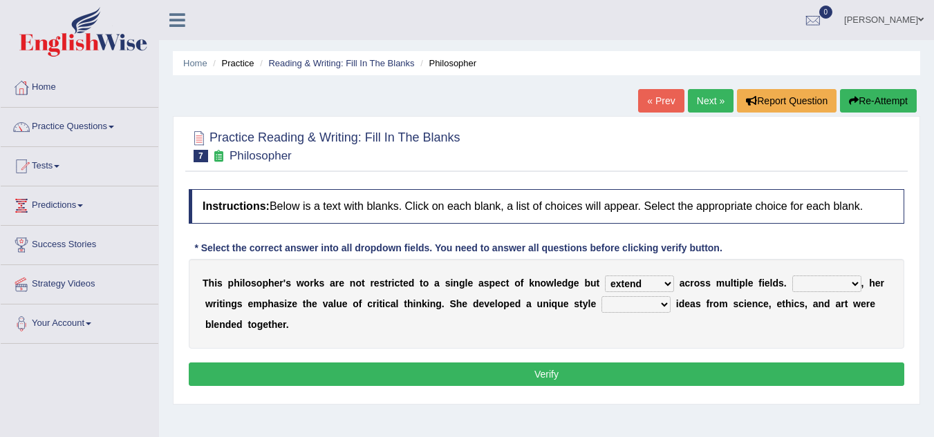
click at [855, 283] on select "Rather So Moreover Likely" at bounding box center [826, 284] width 69 height 17
select select "Moreover"
click at [792, 276] on select "Rather So Moreover Likely" at bounding box center [826, 284] width 69 height 17
click at [662, 305] on select "in that that which in which" at bounding box center [635, 304] width 69 height 17
click at [601, 296] on select "in that that which in which" at bounding box center [635, 304] width 69 height 17
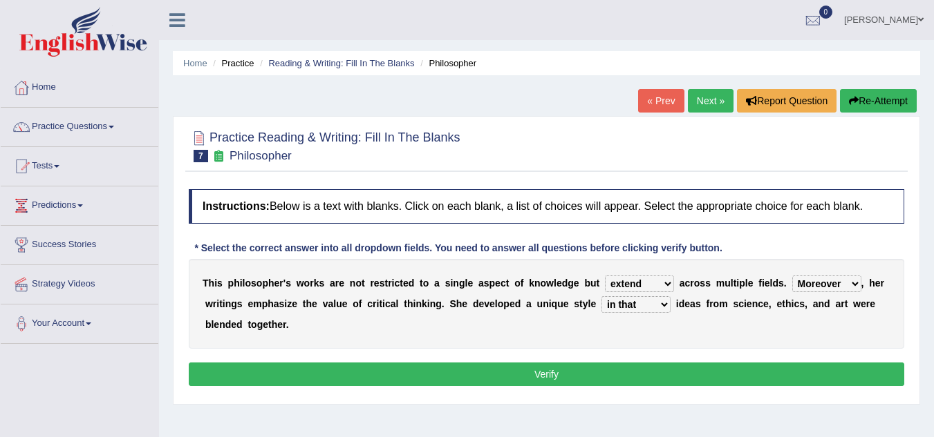
click at [666, 304] on select "in that that which in which" at bounding box center [635, 304] width 69 height 17
select select "in which"
click at [601, 296] on select "in that that which in which" at bounding box center [635, 304] width 69 height 17
click at [634, 379] on button "Verify" at bounding box center [546, 374] width 715 height 23
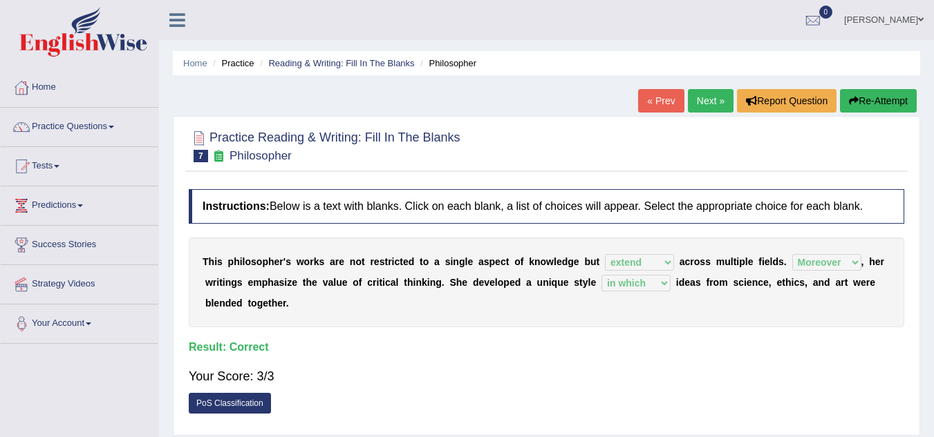
click at [690, 101] on link "Next »" at bounding box center [711, 100] width 46 height 23
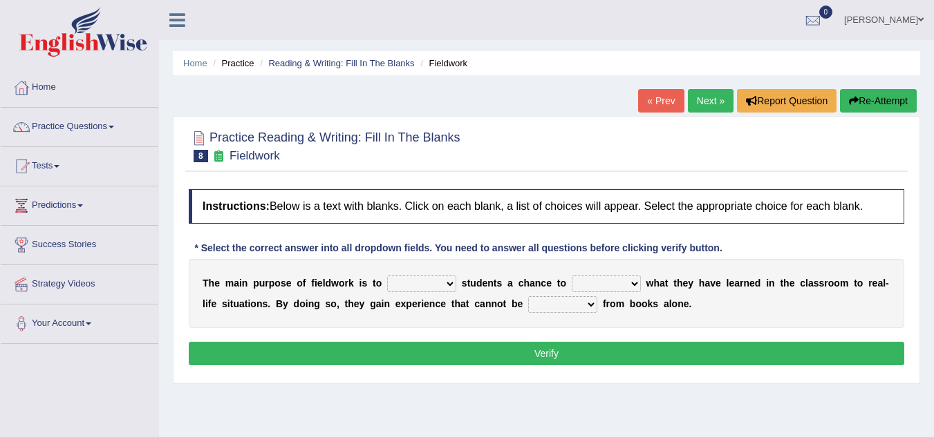
click at [452, 283] on select "resemble stow rave offer" at bounding box center [421, 284] width 69 height 17
select select "offer"
click at [387, 276] on select "resemble stow rave offer" at bounding box center [421, 284] width 69 height 17
click at [632, 283] on select "compare align apply dismount" at bounding box center [606, 284] width 69 height 17
select select "apply"
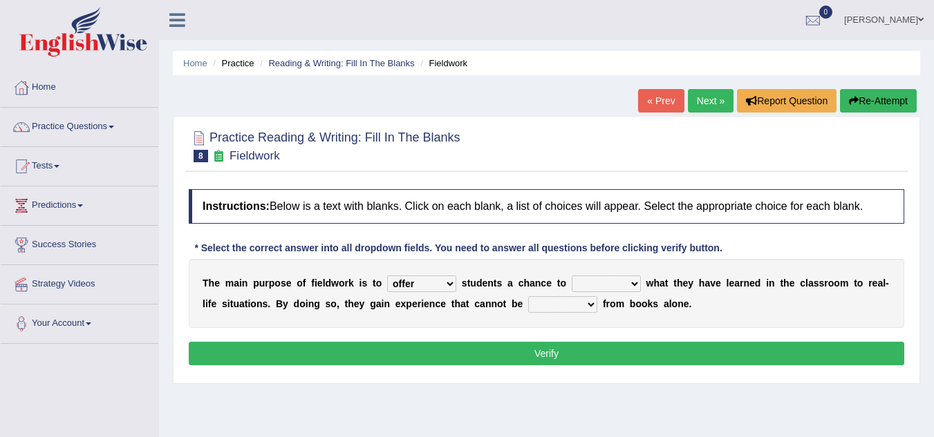
click at [572, 276] on select "compare align apply dismount" at bounding box center [606, 284] width 69 height 17
click at [631, 286] on select "compare align apply dismount" at bounding box center [606, 284] width 69 height 17
click at [537, 321] on div "T h e m a i n p u r p o s e o f f i e l d w o r k i s t o resemble stow rave of…" at bounding box center [546, 293] width 715 height 69
click at [593, 303] on select "originated prepared obtained touted" at bounding box center [562, 304] width 69 height 17
click at [450, 281] on select "resemble stow rave offer" at bounding box center [421, 284] width 69 height 17
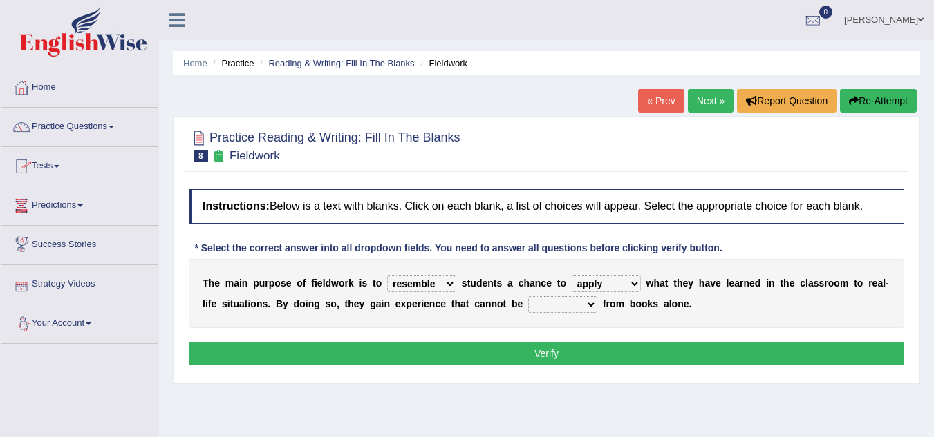
click at [387, 276] on select "resemble stow rave offer" at bounding box center [421, 284] width 69 height 17
click at [450, 283] on select "resemble stow rave offer" at bounding box center [421, 284] width 69 height 17
select select "offer"
click at [387, 276] on select "resemble stow rave offer" at bounding box center [421, 284] width 69 height 17
click at [585, 307] on select "originated prepared obtained touted" at bounding box center [562, 304] width 69 height 17
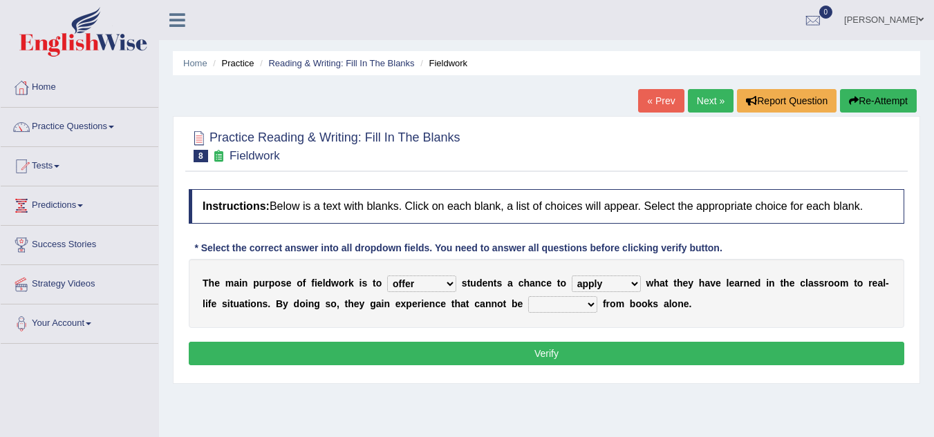
select select "touted"
click at [528, 296] on select "originated prepared obtained touted" at bounding box center [562, 304] width 69 height 17
click at [602, 344] on button "Verify" at bounding box center [546, 353] width 715 height 23
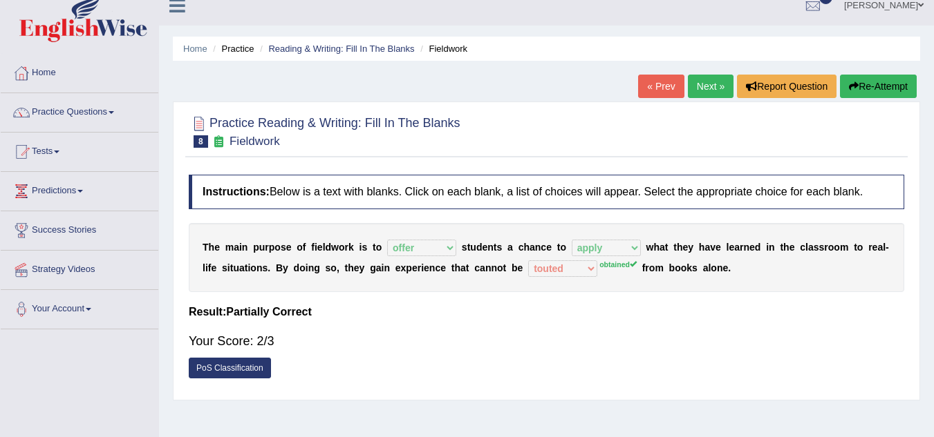
scroll to position [12, 0]
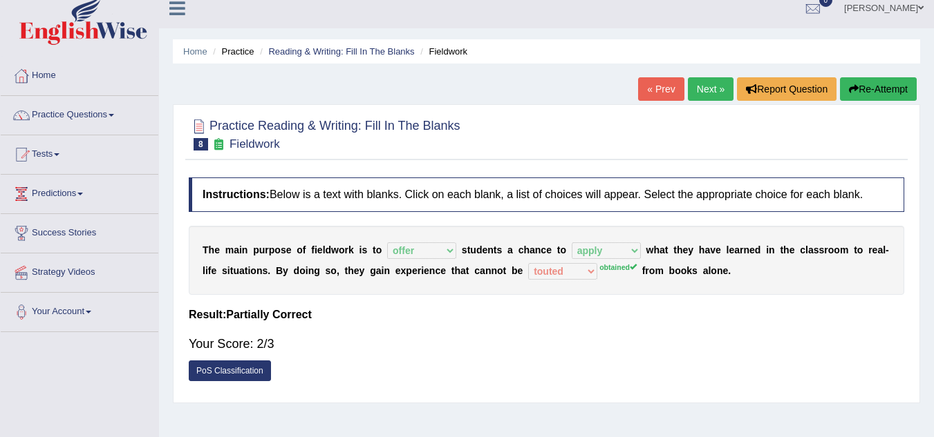
click at [706, 92] on link "Next »" at bounding box center [711, 88] width 46 height 23
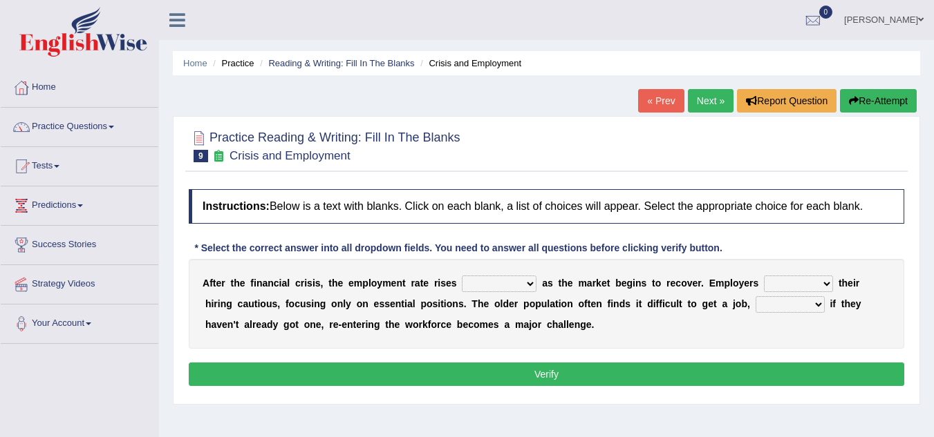
click at [531, 281] on select "normally conversely strenuously sharply" at bounding box center [499, 284] width 75 height 17
select select "conversely"
click at [462, 276] on select "normally conversely strenuously sharply" at bounding box center [499, 284] width 75 height 17
click at [826, 282] on select "keeping kept keep are kept" at bounding box center [798, 284] width 69 height 17
click at [764, 276] on select "keeping kept keep are kept" at bounding box center [798, 284] width 69 height 17
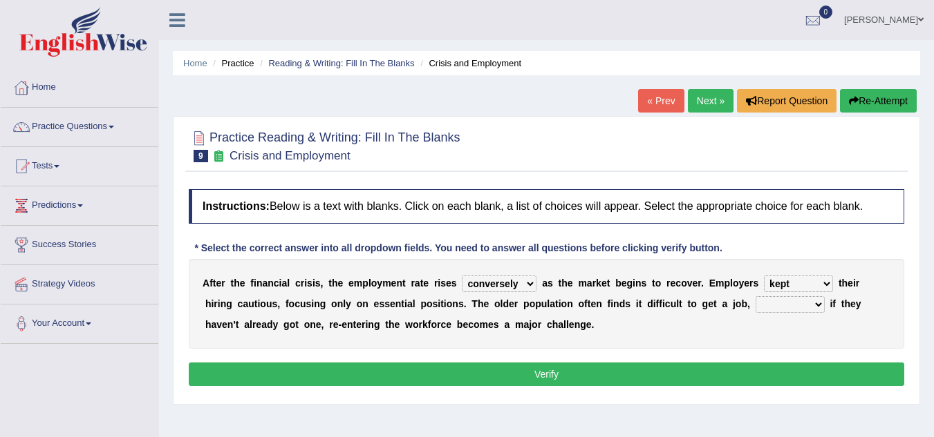
click at [825, 279] on select "keeping kept keep are kept" at bounding box center [798, 284] width 69 height 17
select select "keeping"
click at [764, 276] on select "keeping kept keep are kept" at bounding box center [798, 284] width 69 height 17
click at [820, 301] on select "although while then because" at bounding box center [789, 304] width 69 height 17
select select "although"
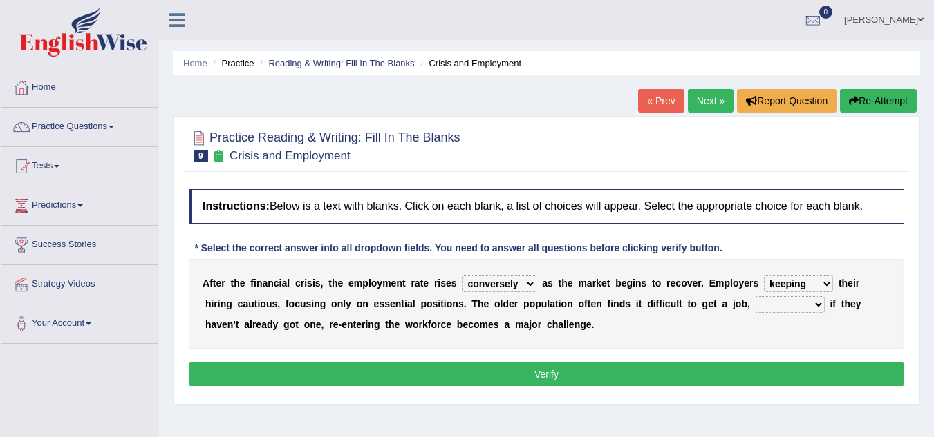
click at [755, 296] on select "although while then because" at bounding box center [789, 304] width 69 height 17
click at [501, 373] on button "Verify" at bounding box center [546, 374] width 715 height 23
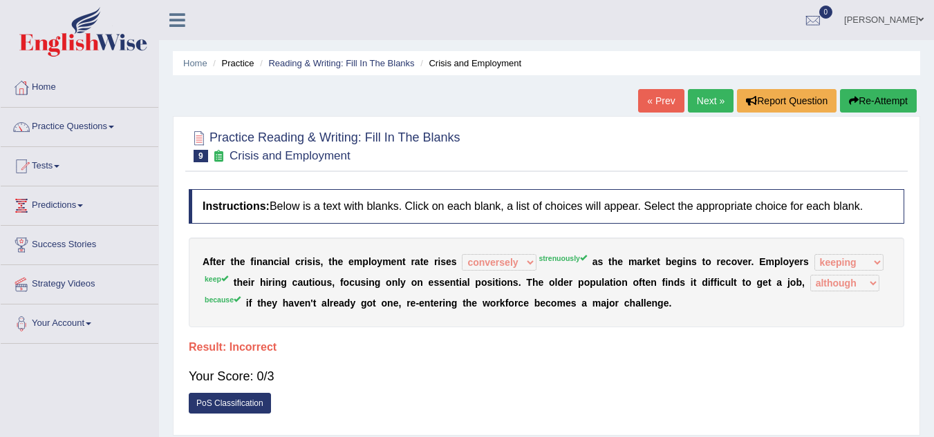
scroll to position [69, 0]
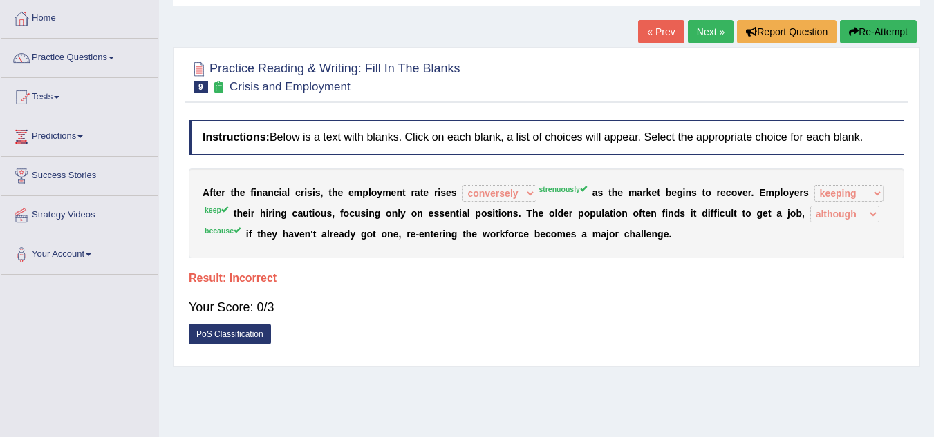
click at [876, 35] on button "Re-Attempt" at bounding box center [878, 31] width 77 height 23
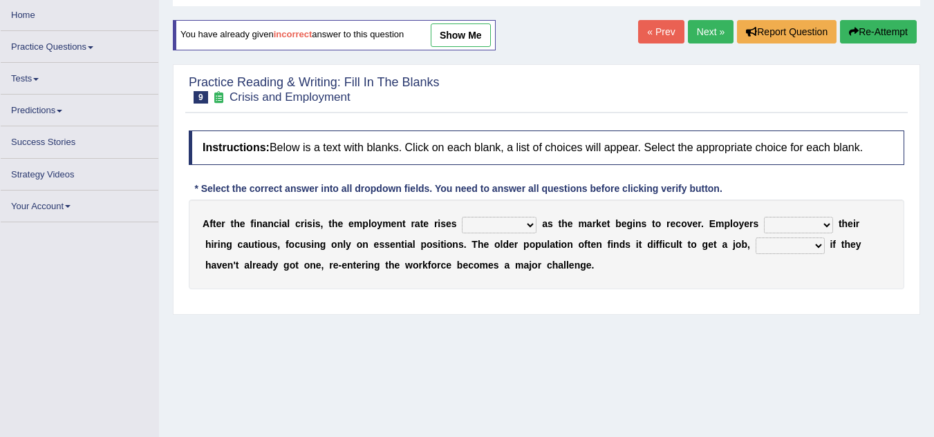
click at [815, 240] on select "although while then because" at bounding box center [789, 246] width 69 height 17
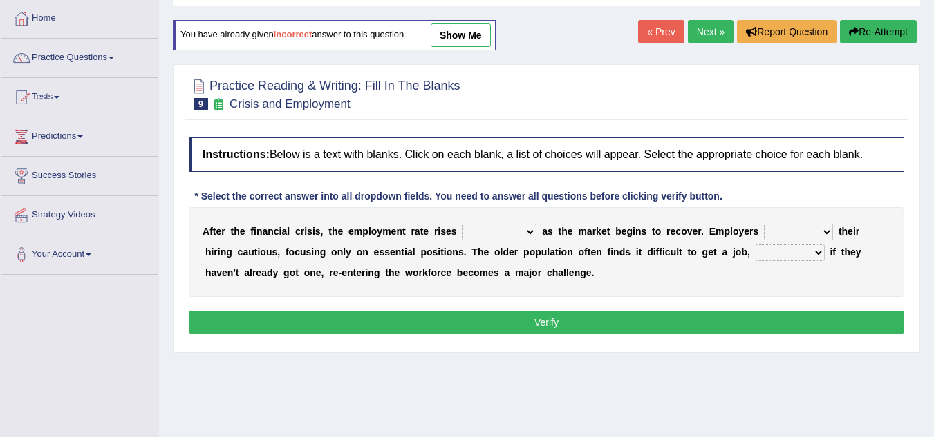
click at [473, 31] on link "show me" at bounding box center [461, 34] width 60 height 23
select select "conversely"
select select "keeping"
select select "although"
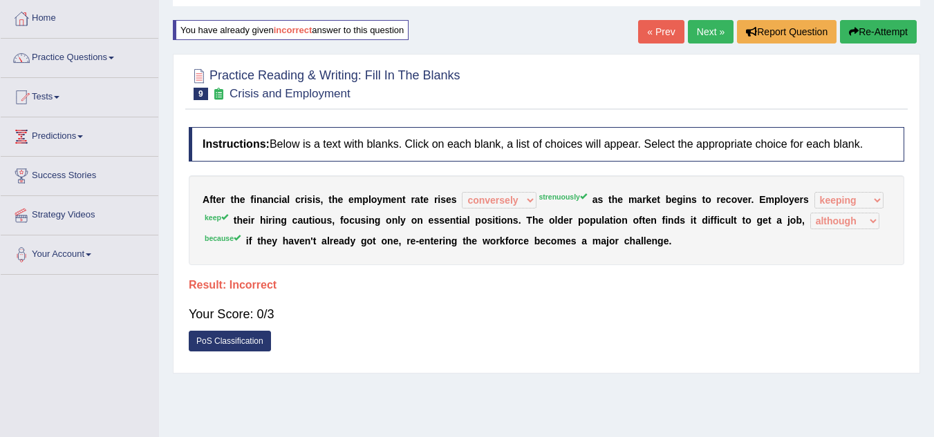
click at [710, 33] on link "Next »" at bounding box center [711, 31] width 46 height 23
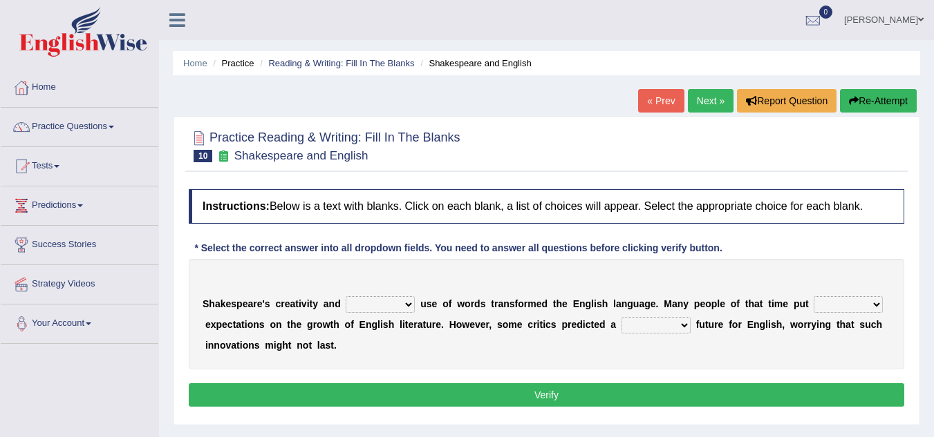
click at [407, 303] on select "idealized intensive fancied inventive" at bounding box center [380, 304] width 69 height 17
click at [346, 296] on select "idealized intensive fancied inventive" at bounding box center [380, 304] width 69 height 17
click at [410, 303] on select "idealized intensive fancied inventive" at bounding box center [380, 304] width 69 height 17
select select "inventive"
click at [346, 296] on select "idealized intensive fancied inventive" at bounding box center [380, 304] width 69 height 17
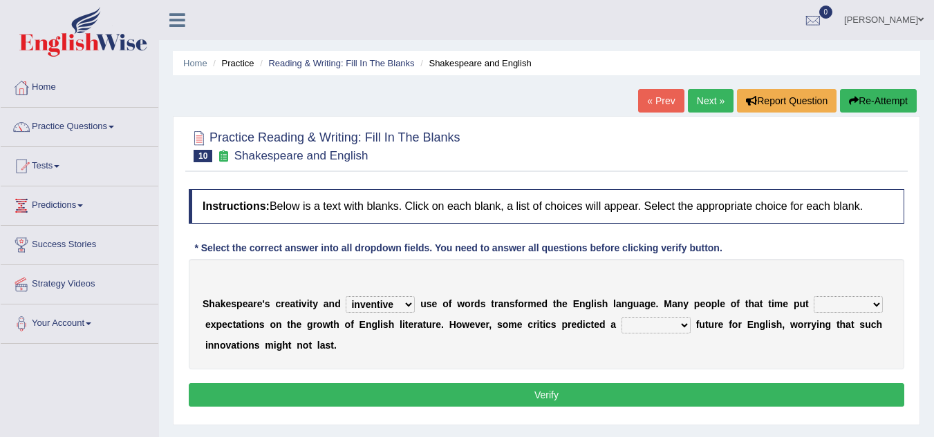
click at [875, 303] on select "wide much high more" at bounding box center [847, 304] width 69 height 17
select select "more"
click at [813, 296] on select "wide much high more" at bounding box center [847, 304] width 69 height 17
click at [685, 325] on select "monetary promising irresistible daunting" at bounding box center [655, 325] width 69 height 17
select select "monetary"
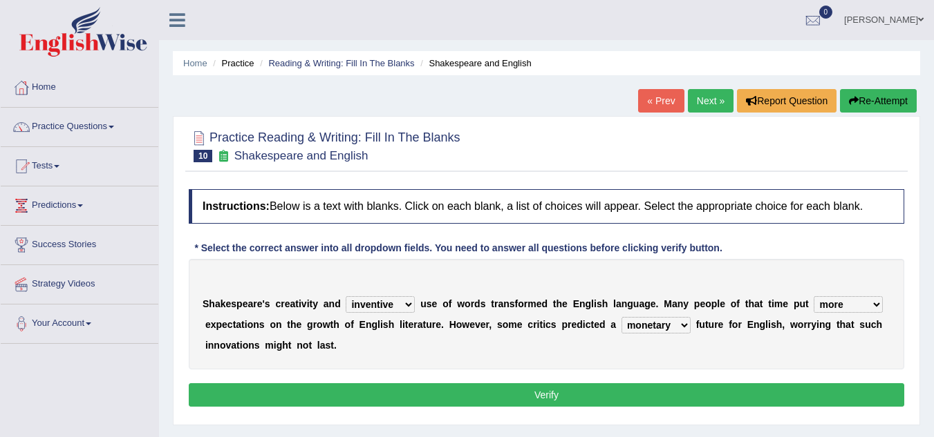
click at [621, 317] on select "monetary promising irresistible daunting" at bounding box center [655, 325] width 69 height 17
click at [494, 390] on button "Verify" at bounding box center [546, 395] width 715 height 23
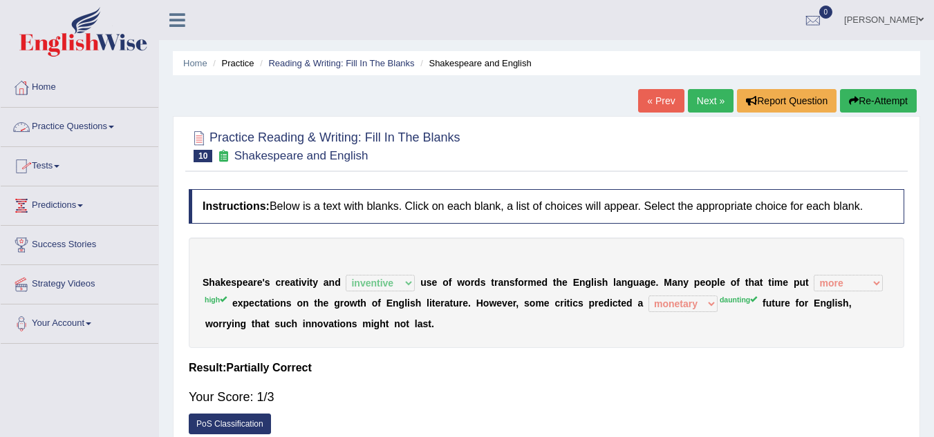
click at [114, 126] on span at bounding box center [112, 127] width 6 height 3
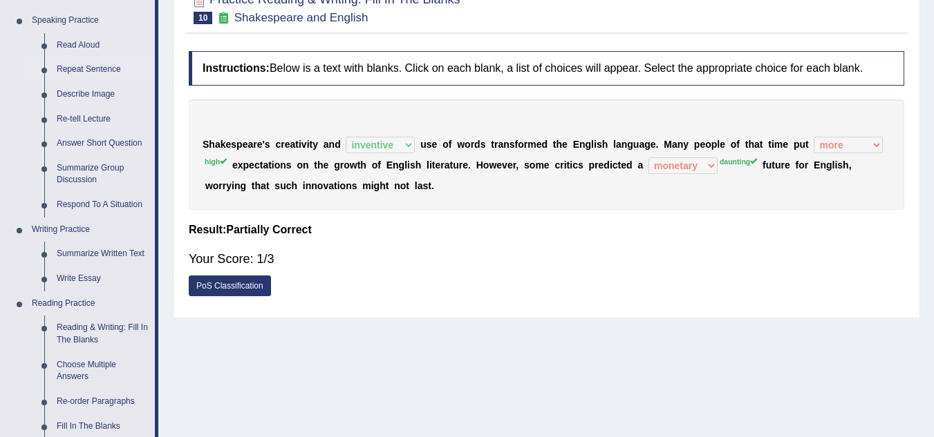
scroll to position [207, 0]
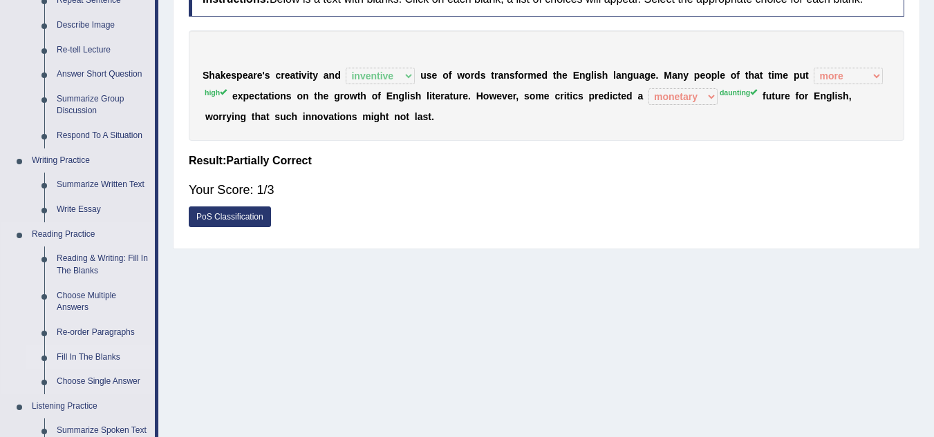
click at [104, 354] on link "Fill In The Blanks" at bounding box center [102, 358] width 104 height 25
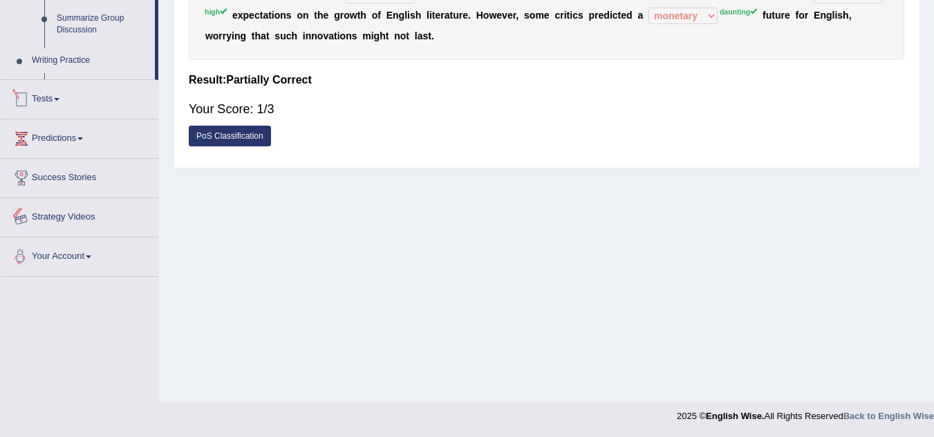
scroll to position [616, 0]
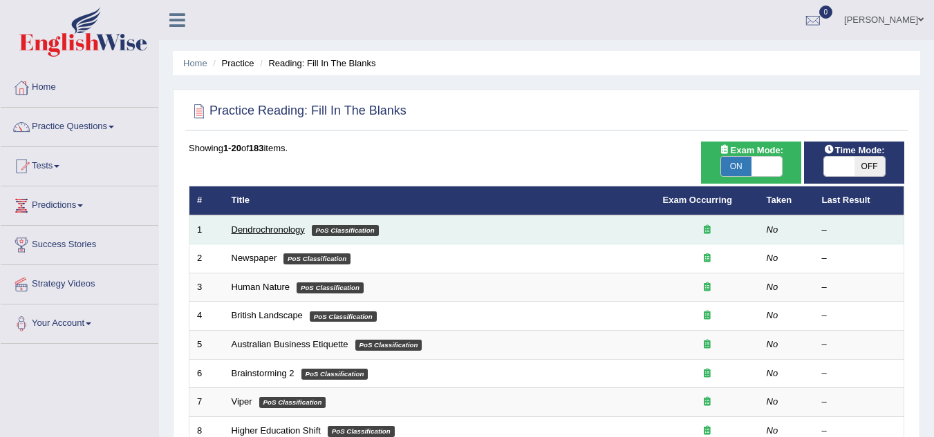
click at [289, 229] on link "Dendrochronology" at bounding box center [268, 230] width 73 height 10
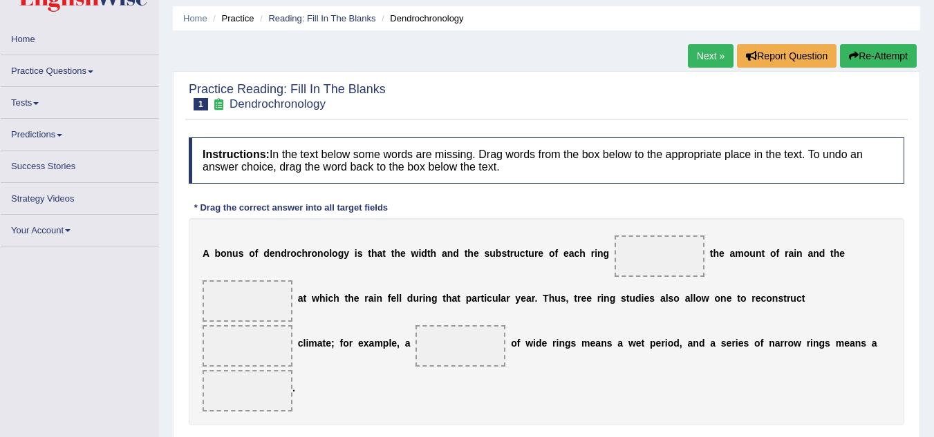
scroll to position [69, 0]
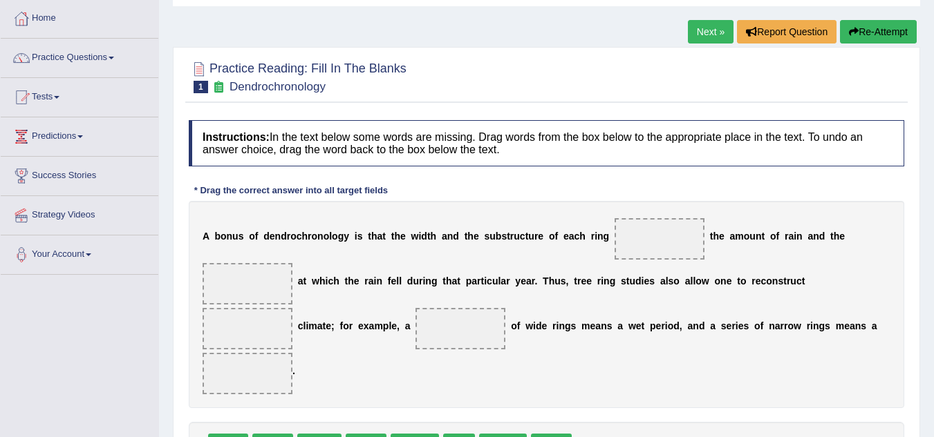
click at [690, 239] on span at bounding box center [659, 238] width 90 height 41
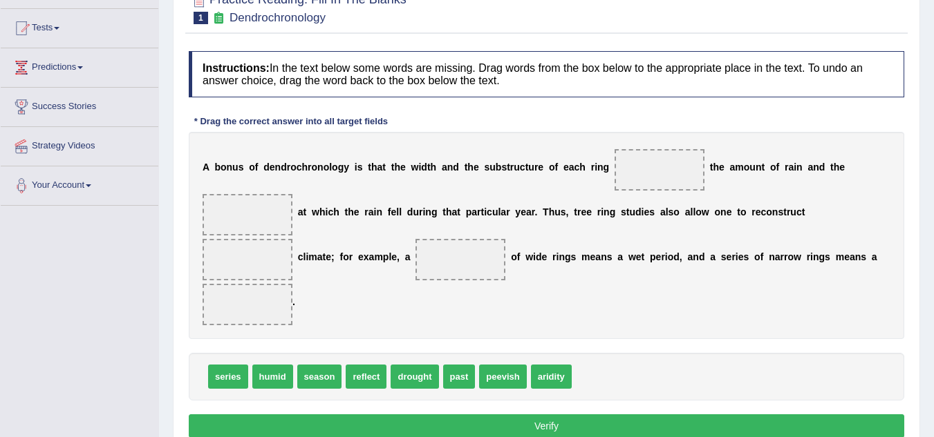
scroll to position [207, 0]
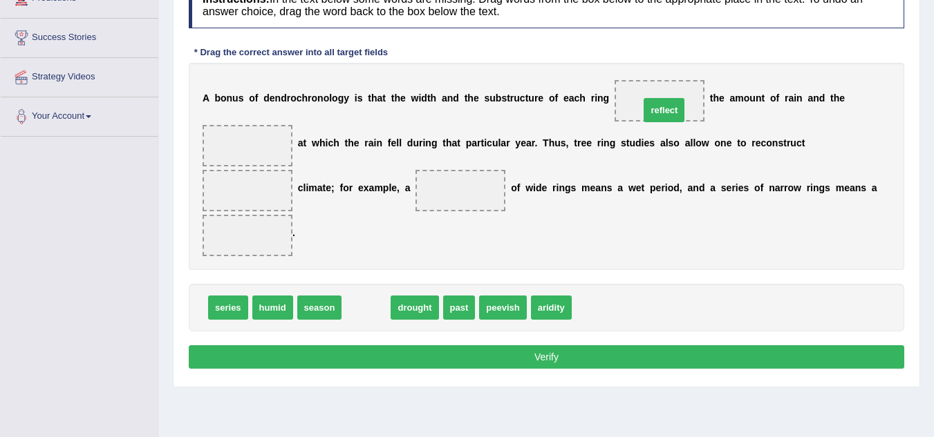
drag, startPoint x: 359, startPoint y: 308, endPoint x: 658, endPoint y: 110, distance: 358.5
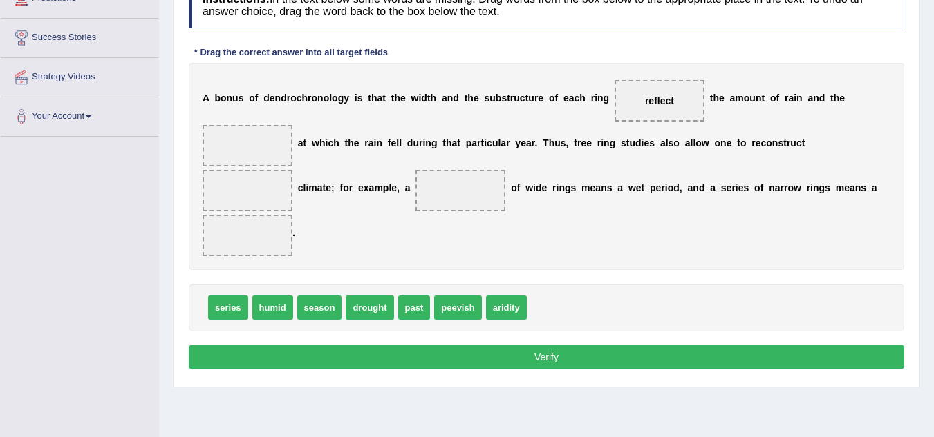
click at [323, 306] on span "season" at bounding box center [319, 308] width 45 height 24
drag, startPoint x: 330, startPoint y: 310, endPoint x: 267, endPoint y: 151, distance: 171.3
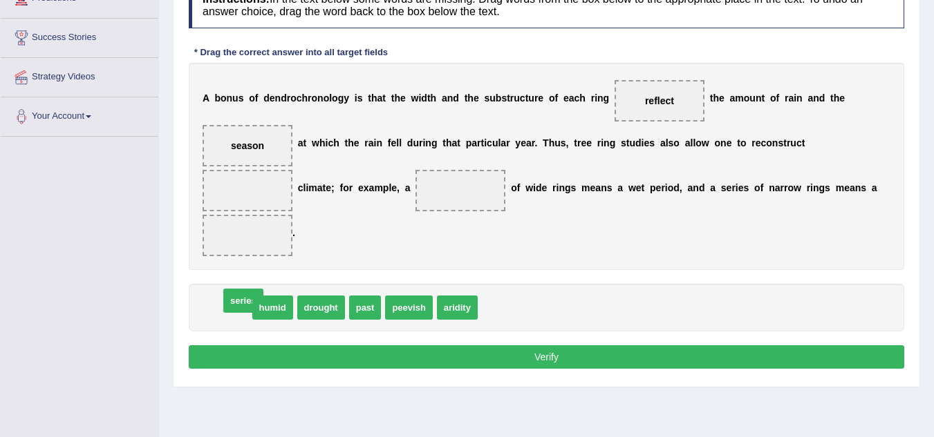
drag, startPoint x: 235, startPoint y: 310, endPoint x: 250, endPoint y: 303, distance: 16.7
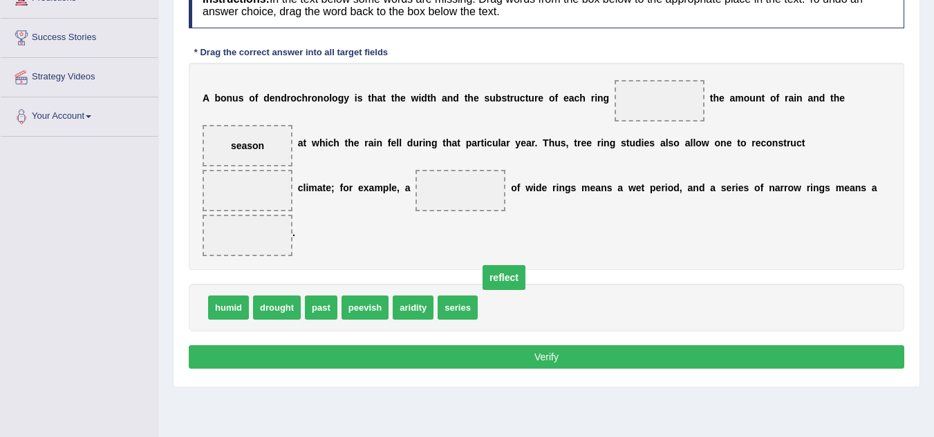
drag, startPoint x: 646, startPoint y: 104, endPoint x: 490, endPoint y: 312, distance: 259.7
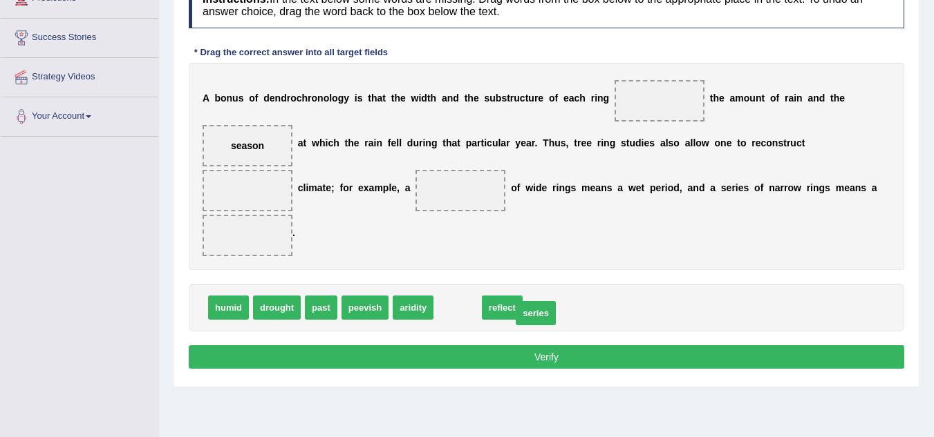
drag, startPoint x: 453, startPoint y: 304, endPoint x: 531, endPoint y: 310, distance: 78.3
drag, startPoint x: 462, startPoint y: 306, endPoint x: 532, endPoint y: 308, distance: 70.5
drag, startPoint x: 330, startPoint y: 307, endPoint x: 557, endPoint y: 317, distance: 227.6
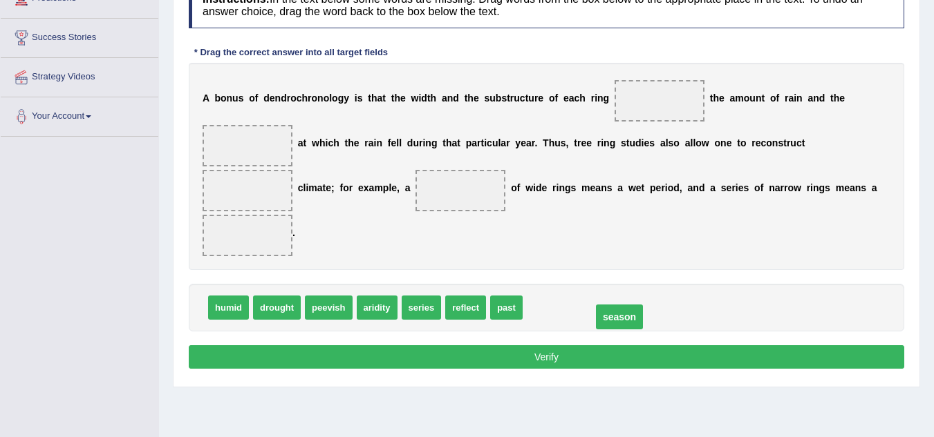
drag, startPoint x: 254, startPoint y: 147, endPoint x: 606, endPoint y: 314, distance: 390.1
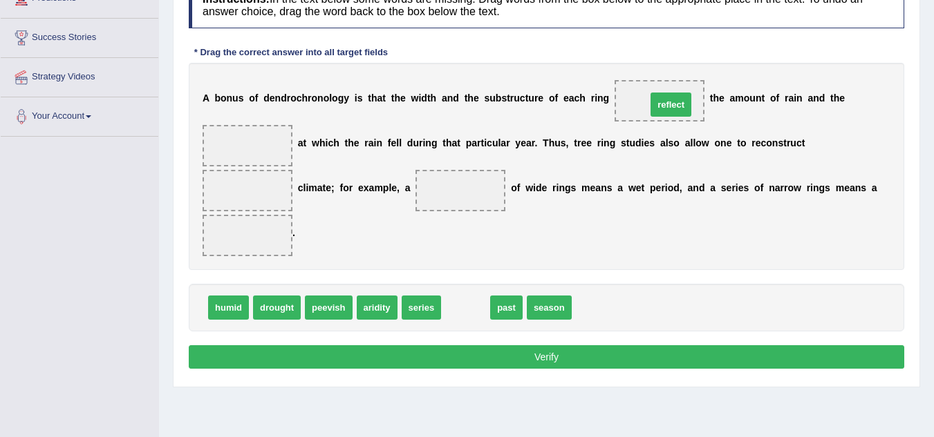
drag, startPoint x: 476, startPoint y: 310, endPoint x: 681, endPoint y: 107, distance: 288.8
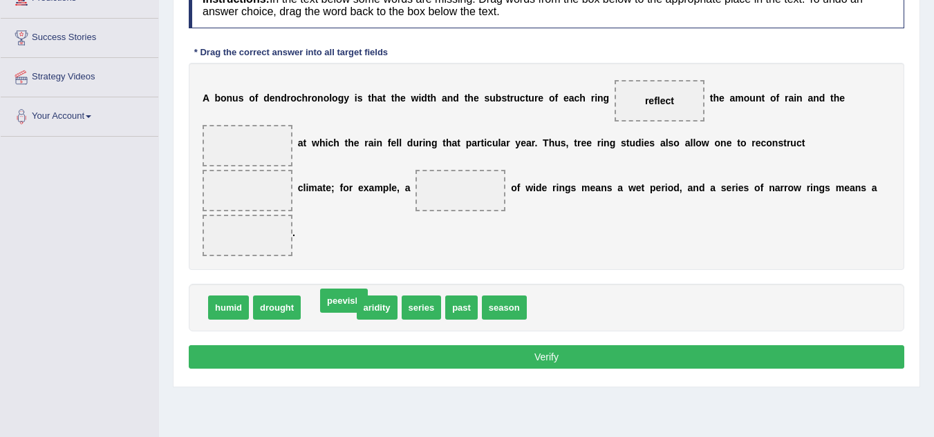
drag, startPoint x: 330, startPoint y: 313, endPoint x: 345, endPoint y: 306, distance: 16.1
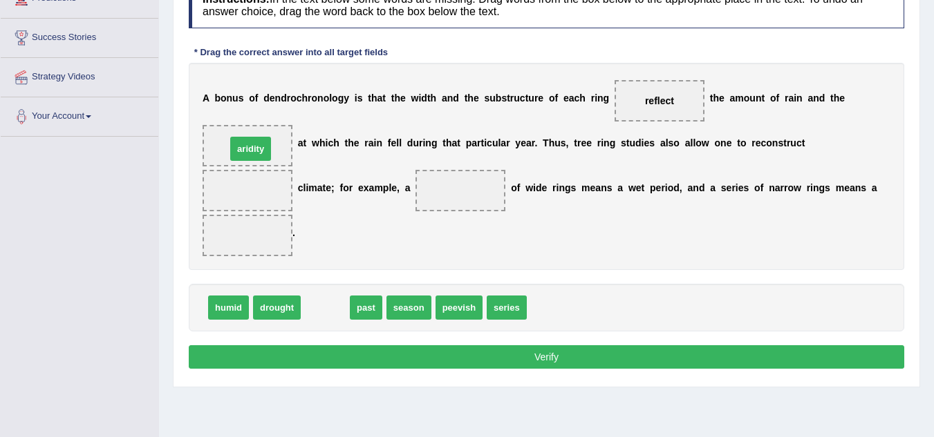
drag, startPoint x: 323, startPoint y: 303, endPoint x: 249, endPoint y: 136, distance: 182.6
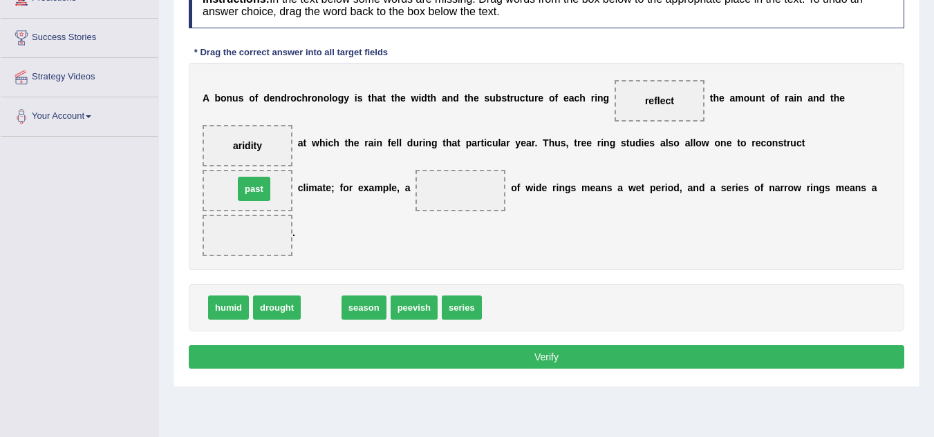
drag, startPoint x: 317, startPoint y: 311, endPoint x: 250, endPoint y: 196, distance: 133.5
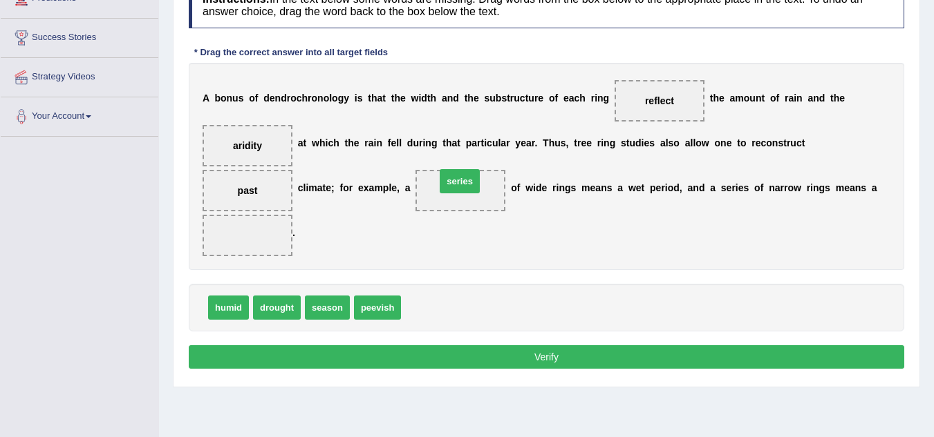
drag, startPoint x: 420, startPoint y: 307, endPoint x: 455, endPoint y: 180, distance: 131.1
drag, startPoint x: 284, startPoint y: 308, endPoint x: 258, endPoint y: 229, distance: 82.8
click at [530, 360] on button "Verify" at bounding box center [546, 357] width 715 height 23
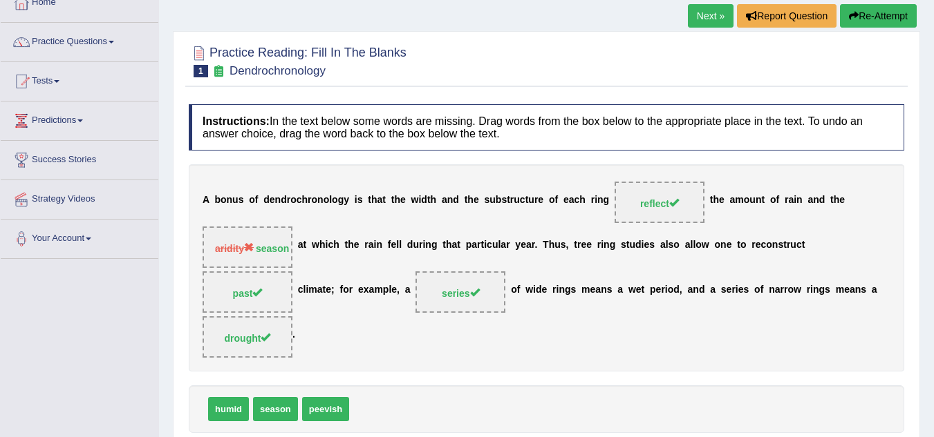
scroll to position [81, 0]
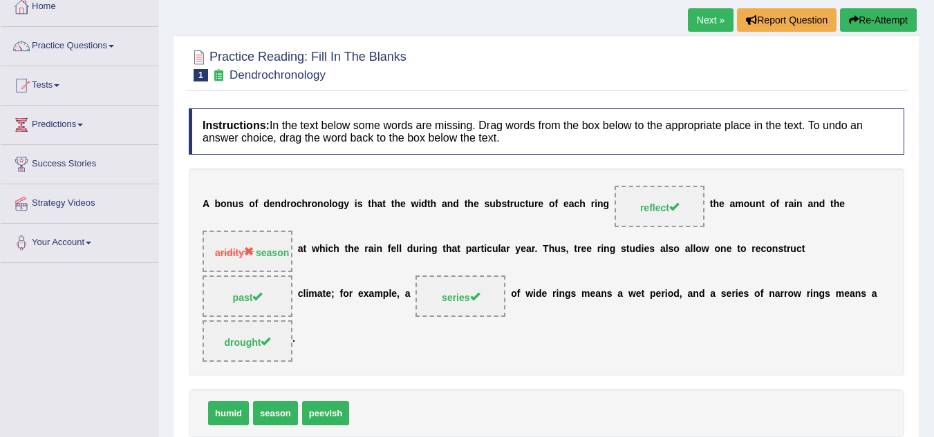
click at [706, 18] on link "Next »" at bounding box center [711, 19] width 46 height 23
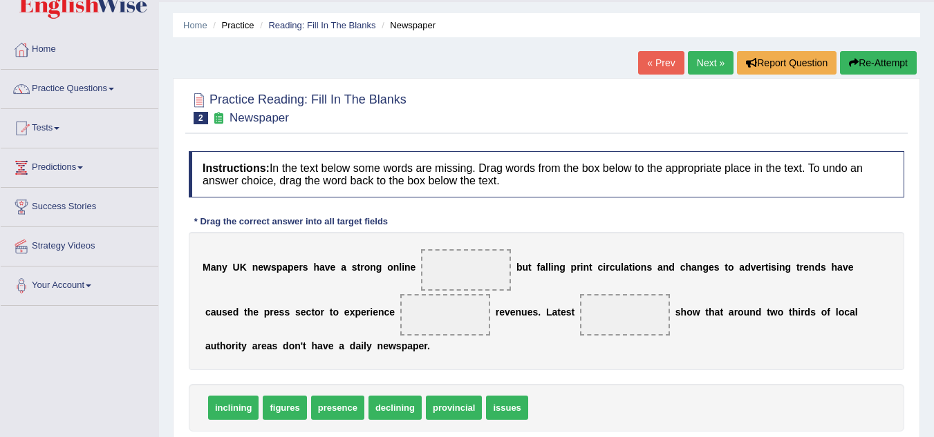
scroll to position [69, 0]
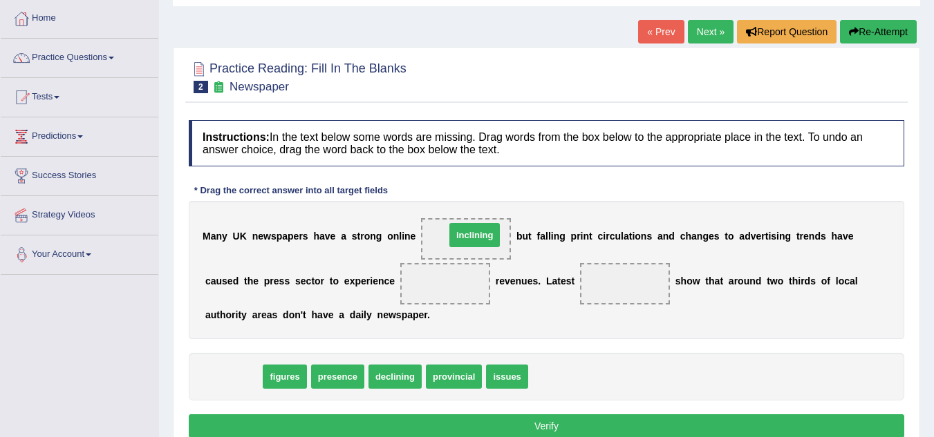
drag, startPoint x: 243, startPoint y: 368, endPoint x: 483, endPoint y: 227, distance: 279.1
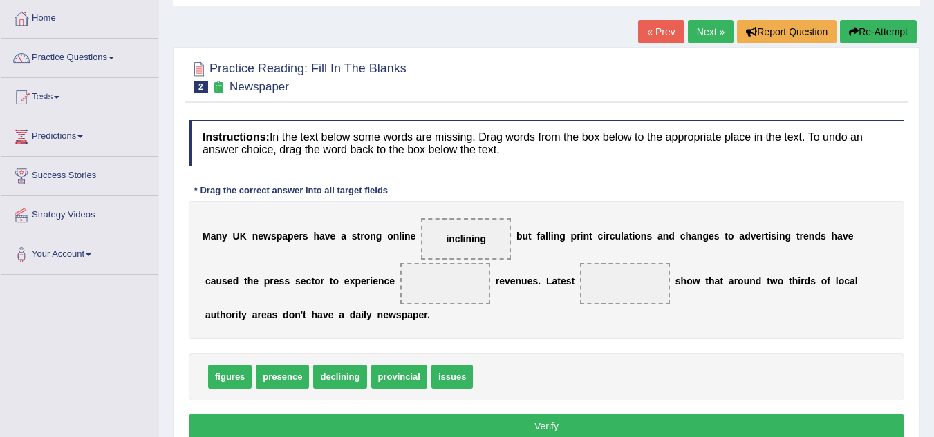
drag, startPoint x: 346, startPoint y: 361, endPoint x: 330, endPoint y: 357, distance: 15.6
drag, startPoint x: 334, startPoint y: 377, endPoint x: 434, endPoint y: 292, distance: 131.9
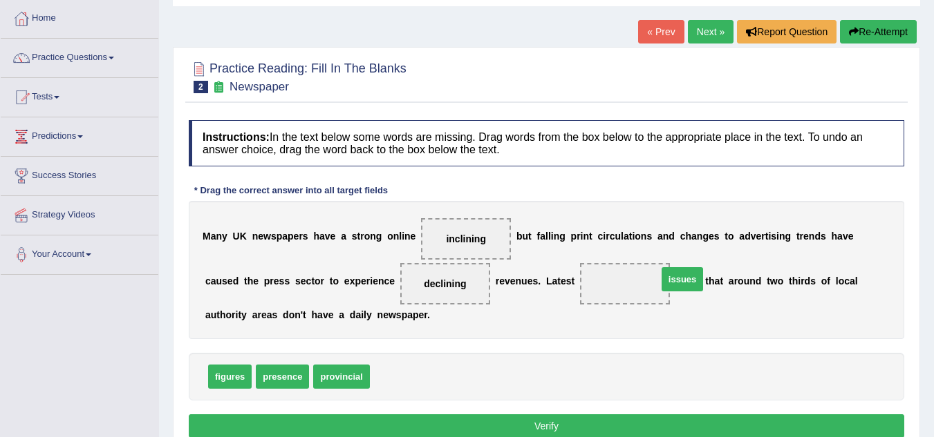
drag, startPoint x: 393, startPoint y: 377, endPoint x: 619, endPoint y: 286, distance: 243.5
click at [535, 413] on div "Instructions: In the text below some words are missing. Drag words from the box…" at bounding box center [546, 281] width 722 height 336
click at [534, 415] on button "Verify" at bounding box center [546, 426] width 715 height 23
